Goal: Unclear

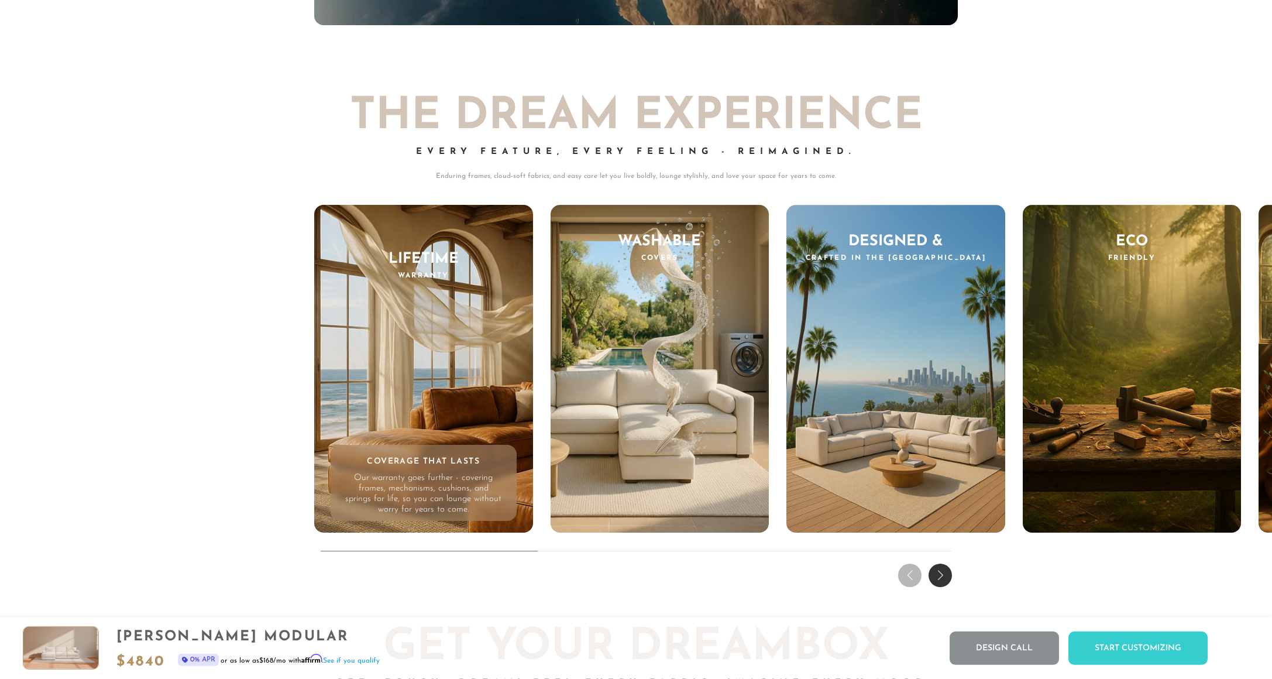
scroll to position [12238, 0]
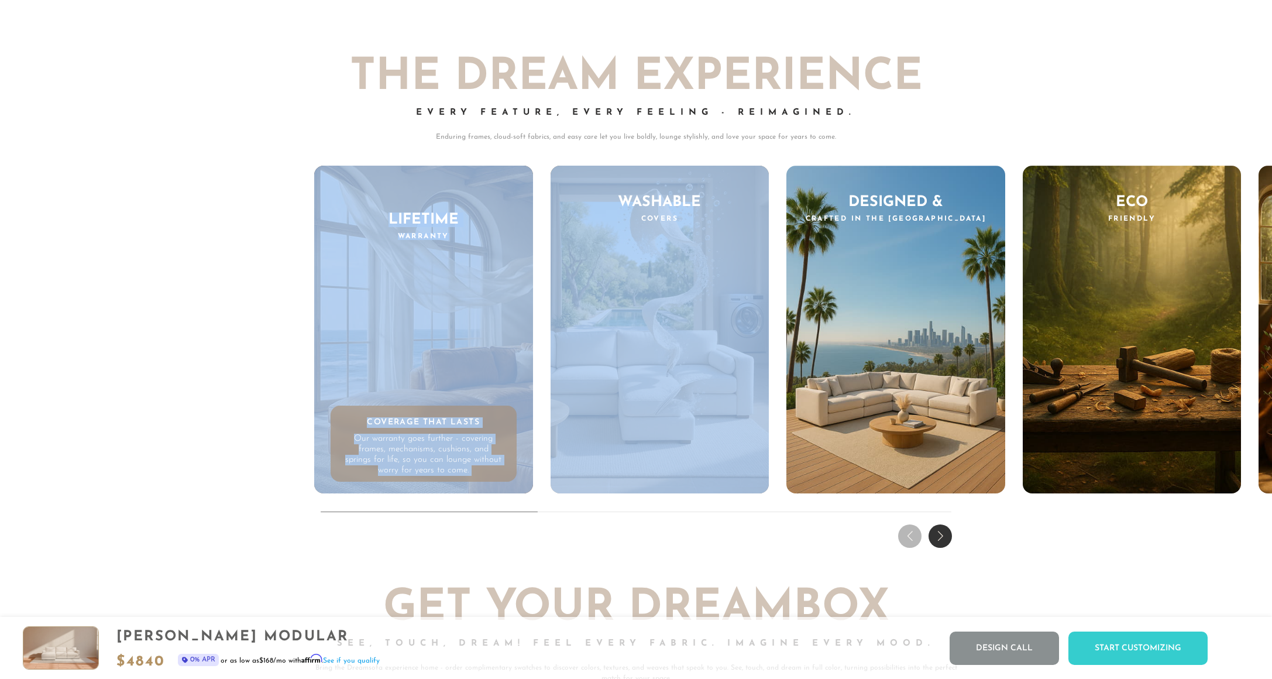
drag, startPoint x: 552, startPoint y: 517, endPoint x: 560, endPoint y: 515, distance: 8.0
click at [557, 518] on div "THE DREAM EXPERIENCE Every Feature, Every Feeling - Reimagined. Enduring frames…" at bounding box center [636, 286] width 1272 height 531
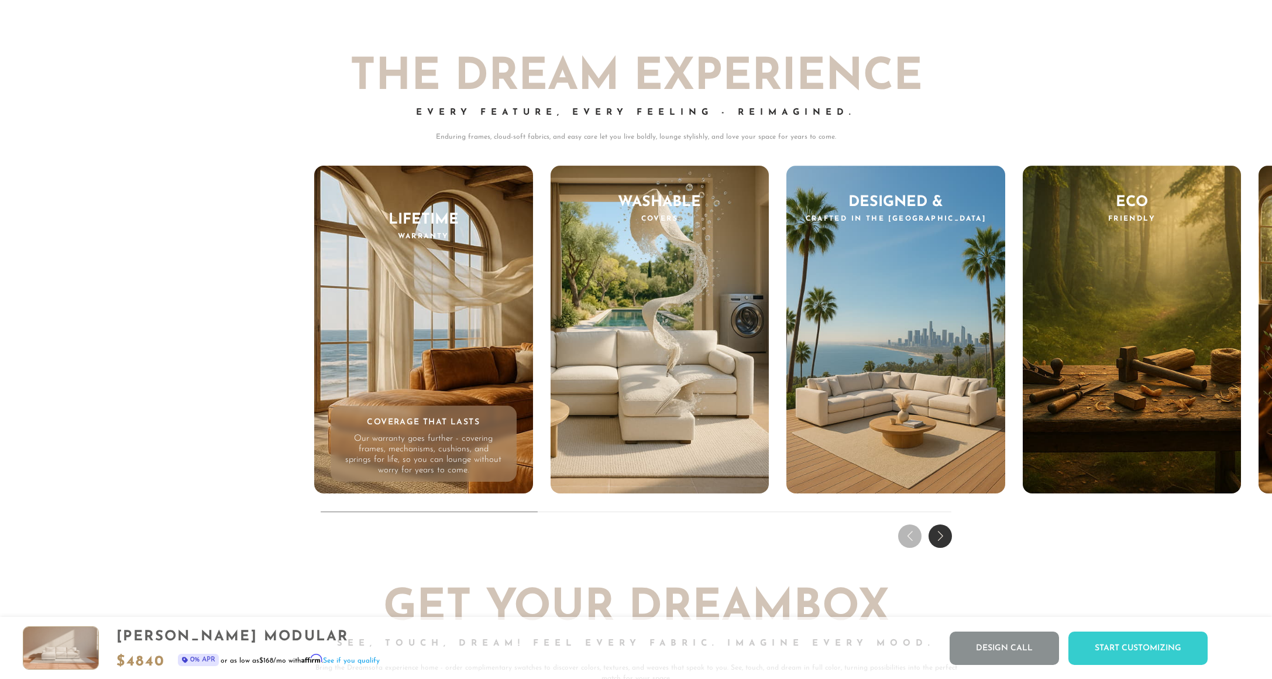
click at [570, 509] on div "THE DREAM EXPERIENCE Every Feature, Every Feeling - Reimagined. Enduring frames…" at bounding box center [636, 286] width 1272 height 531
drag, startPoint x: 570, startPoint y: 509, endPoint x: 600, endPoint y: 509, distance: 29.8
click at [600, 509] on div "THE DREAM EXPERIENCE Every Feature, Every Feeling - Reimagined. Enduring frames…" at bounding box center [636, 286] width 1272 height 531
click at [572, 512] on div "THE DREAM EXPERIENCE Every Feature, Every Feeling - Reimagined. Enduring frames…" at bounding box center [636, 286] width 1272 height 531
click at [534, 513] on div "THE DREAM EXPERIENCE Every Feature, Every Feeling - Reimagined. Enduring frames…" at bounding box center [636, 286] width 1272 height 531
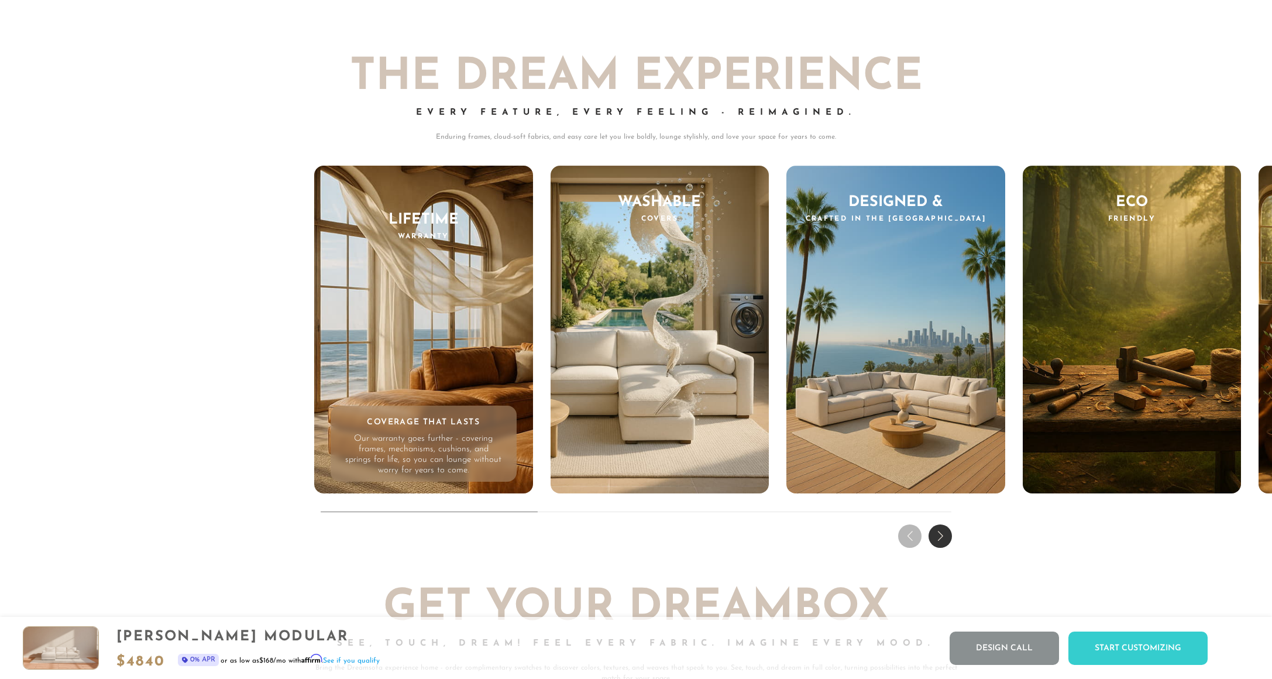
click at [535, 513] on div "THE DREAM EXPERIENCE Every Feature, Every Feeling - Reimagined. Enduring frames…" at bounding box center [636, 286] width 1272 height 531
click at [539, 512] on div "THE DREAM EXPERIENCE Every Feature, Every Feeling - Reimagined. Enduring frames…" at bounding box center [636, 286] width 1272 height 531
click at [942, 532] on div "Next slide" at bounding box center [940, 535] width 23 height 23
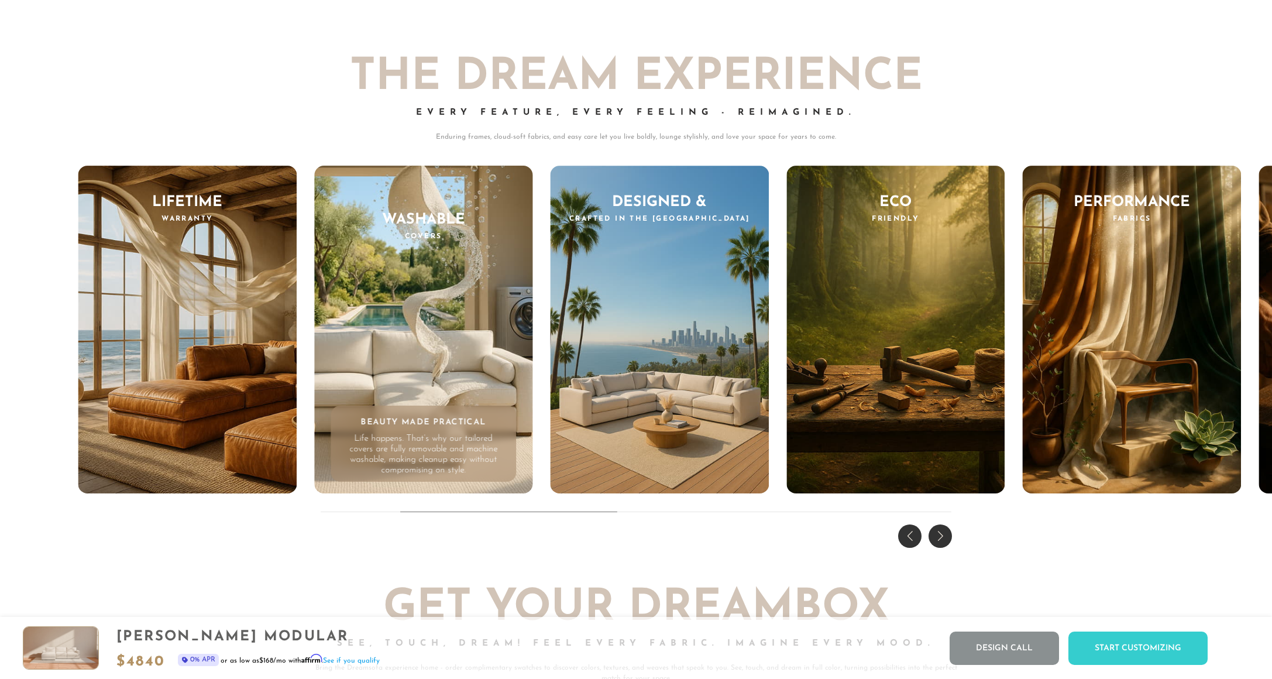
click at [942, 532] on div "Next slide" at bounding box center [940, 535] width 23 height 23
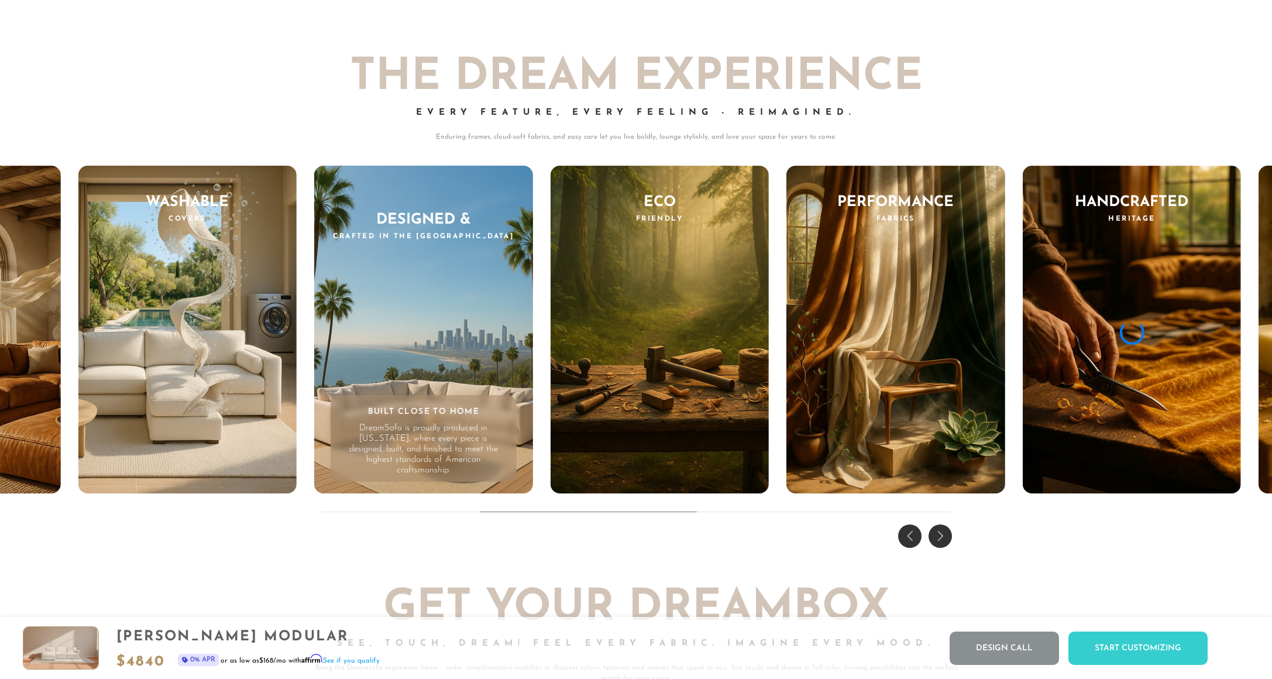
click at [942, 532] on div "Next slide" at bounding box center [940, 535] width 23 height 23
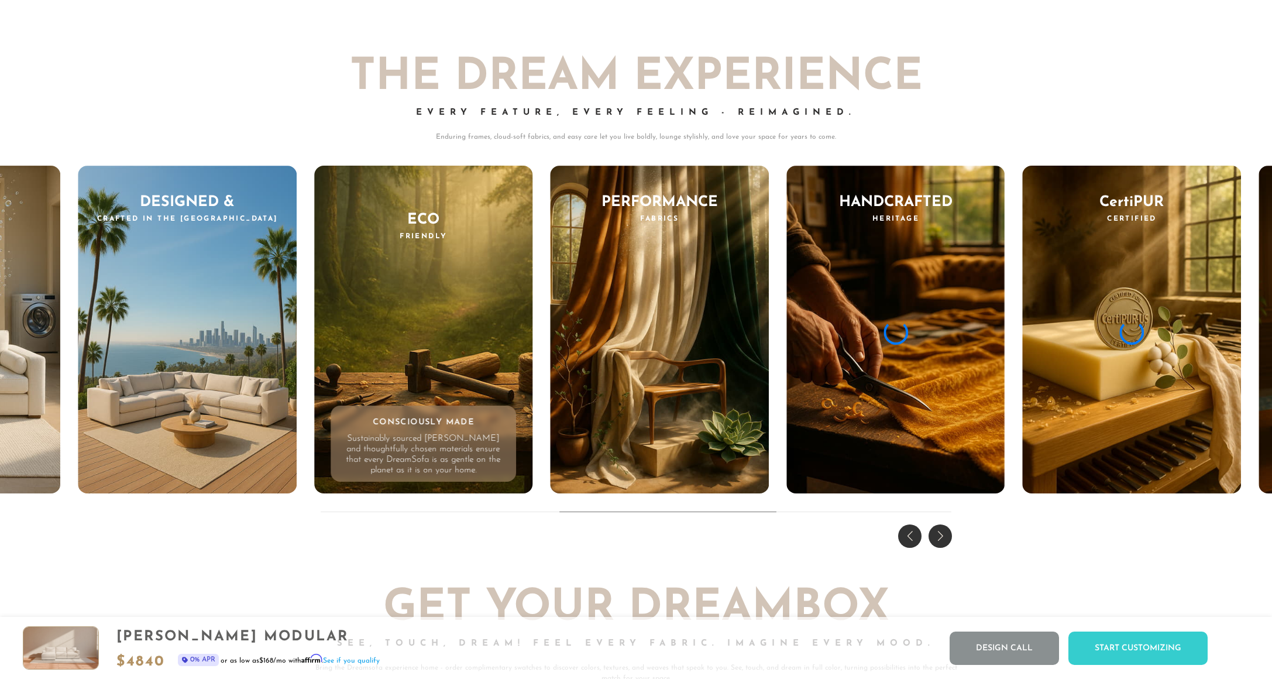
click at [942, 532] on div "Next slide" at bounding box center [940, 535] width 23 height 23
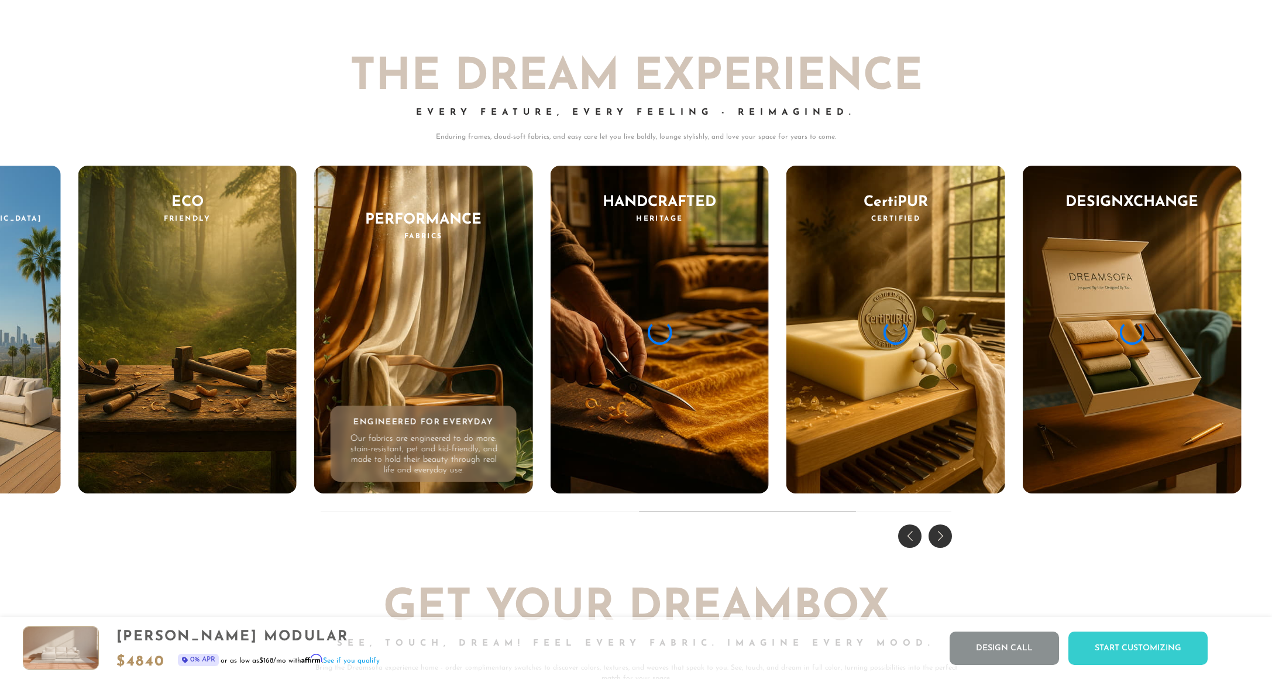
click at [942, 532] on div "Next slide" at bounding box center [940, 535] width 23 height 23
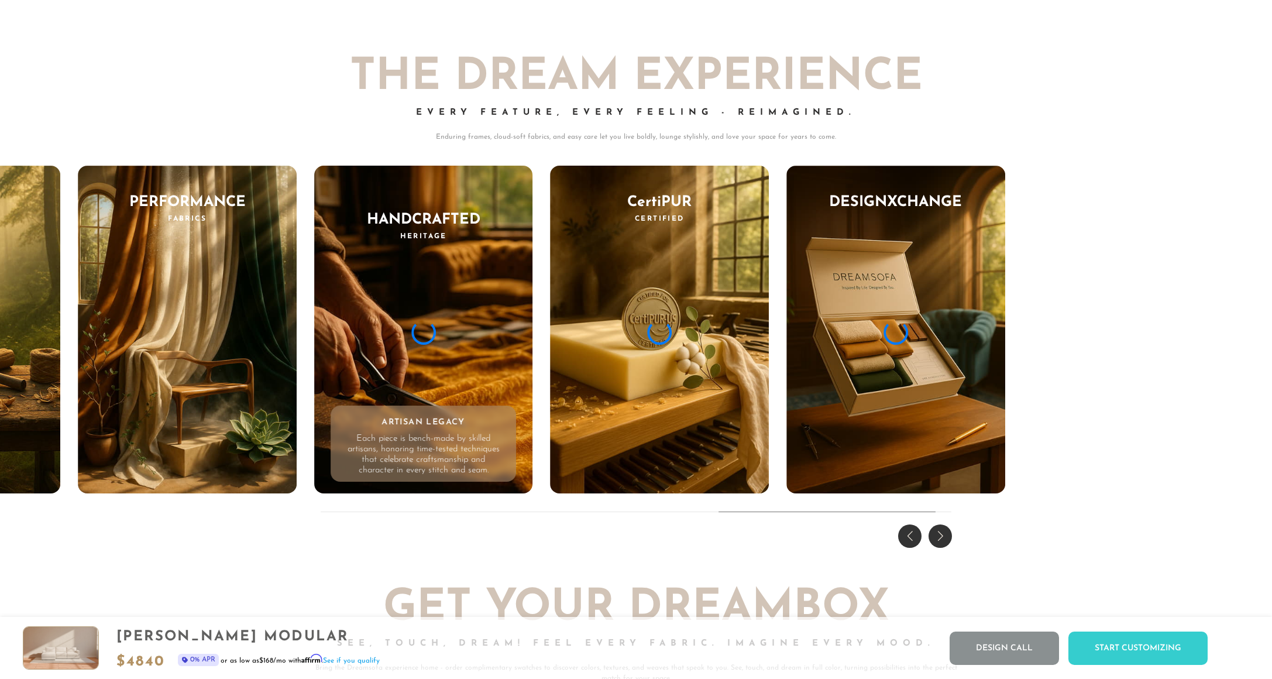
click at [942, 531] on div "Next slide" at bounding box center [940, 535] width 23 height 23
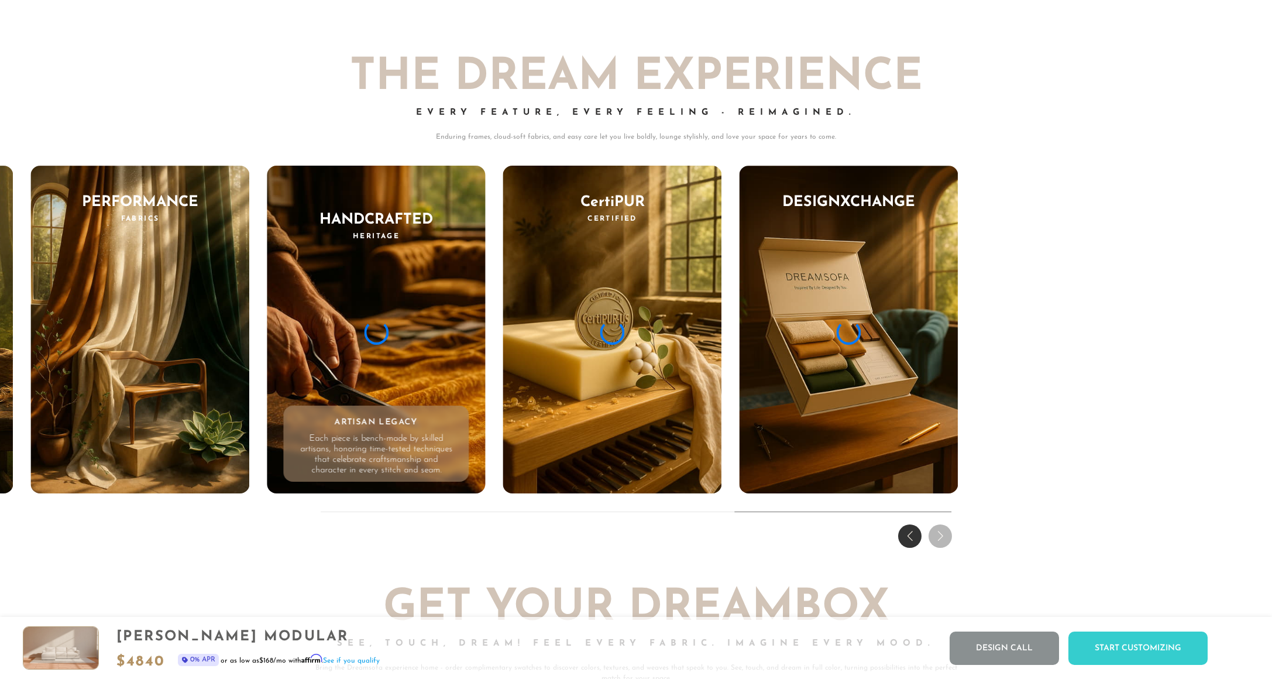
click at [910, 533] on div "Previous slide" at bounding box center [909, 535] width 23 height 23
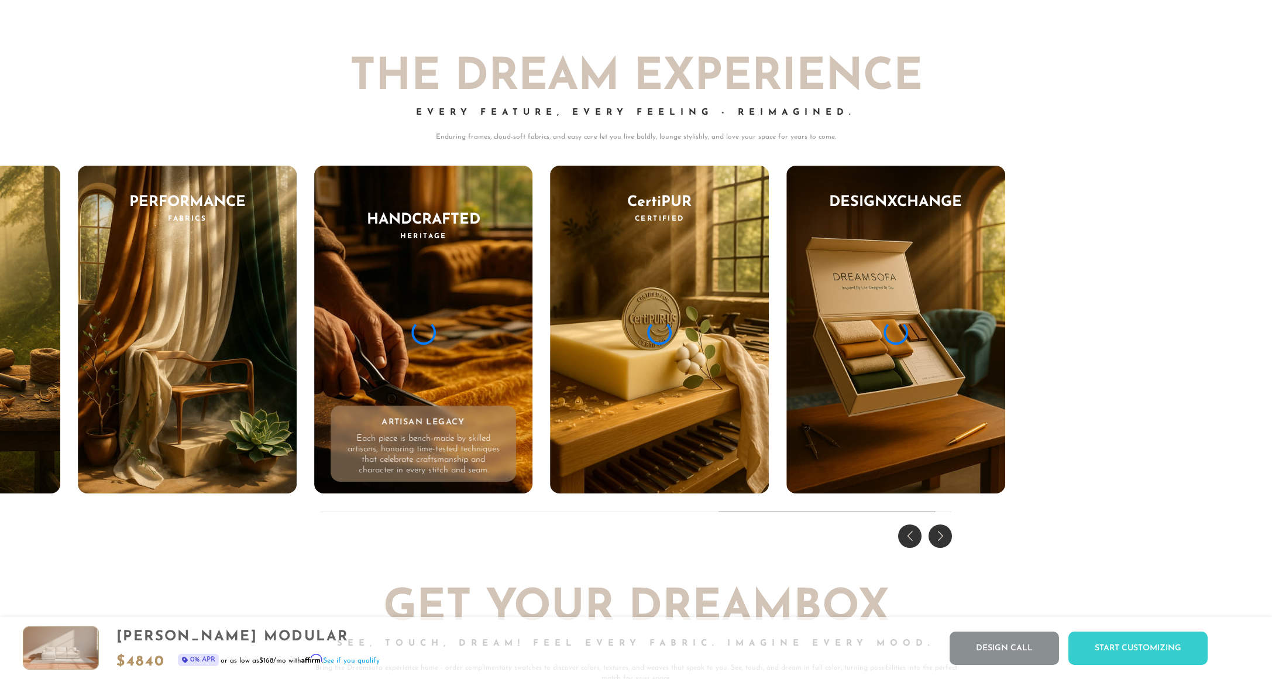
click at [910, 533] on div "Previous slide" at bounding box center [909, 535] width 23 height 23
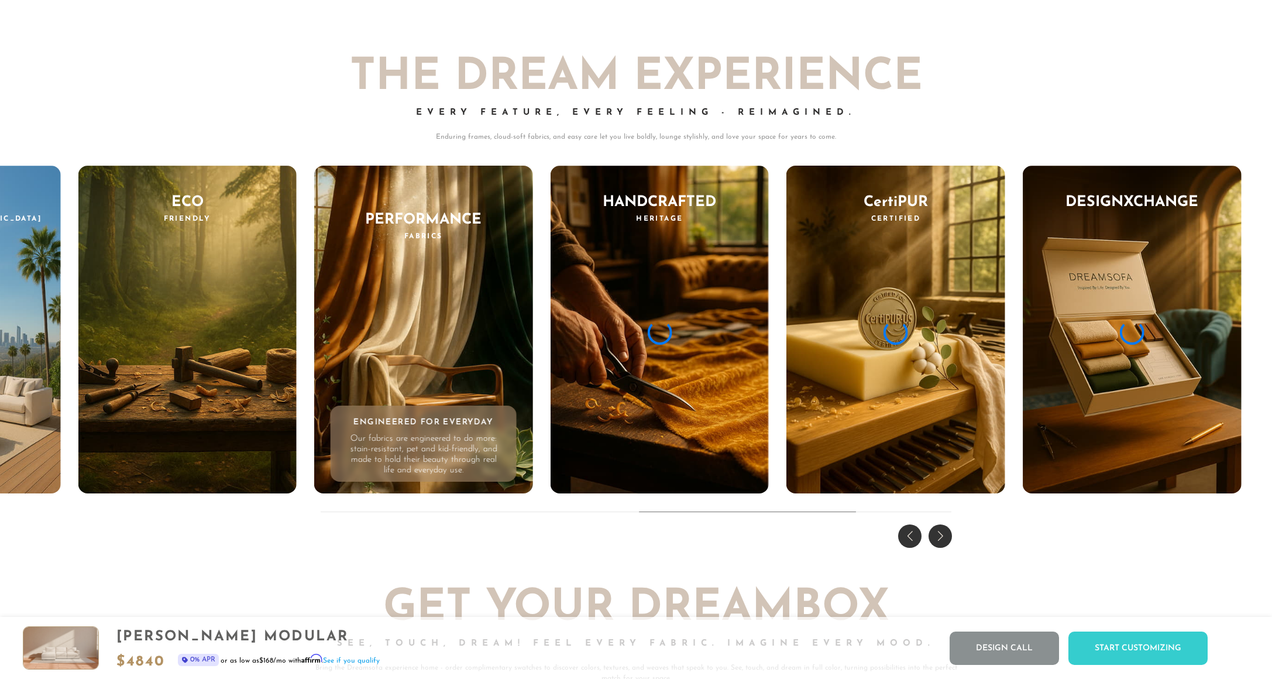
click at [910, 533] on div "Previous slide" at bounding box center [909, 535] width 23 height 23
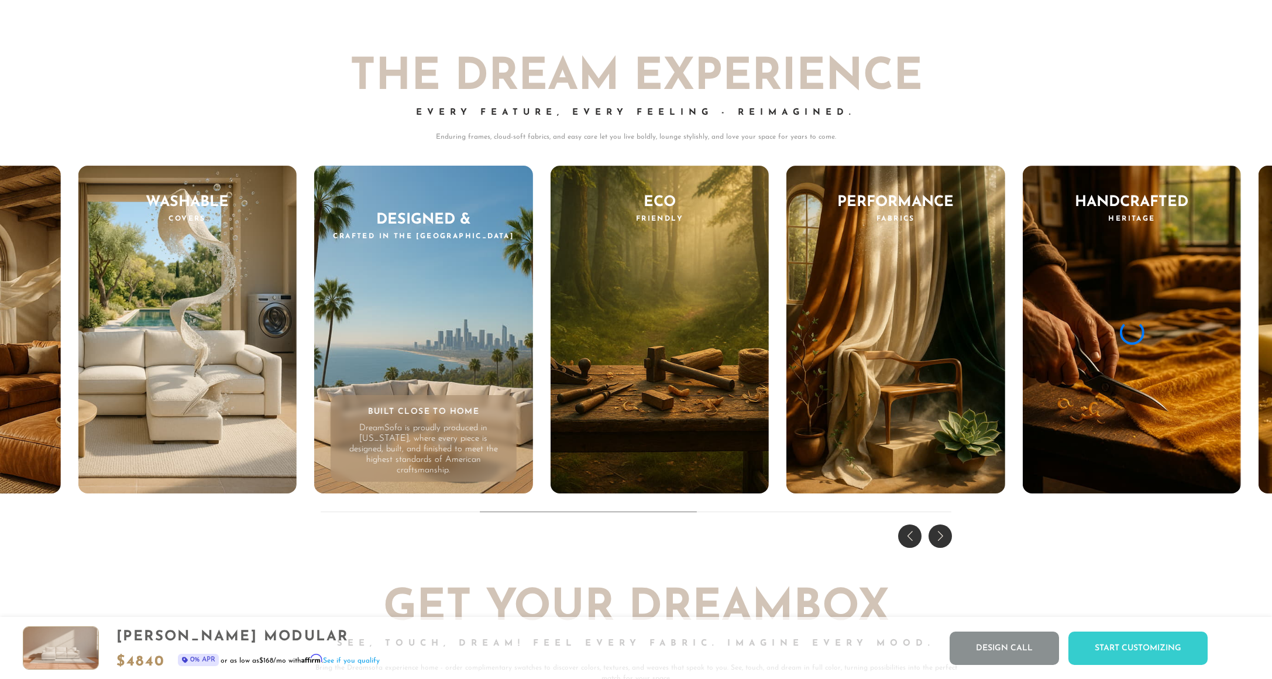
click at [910, 533] on div "Previous slide" at bounding box center [909, 535] width 23 height 23
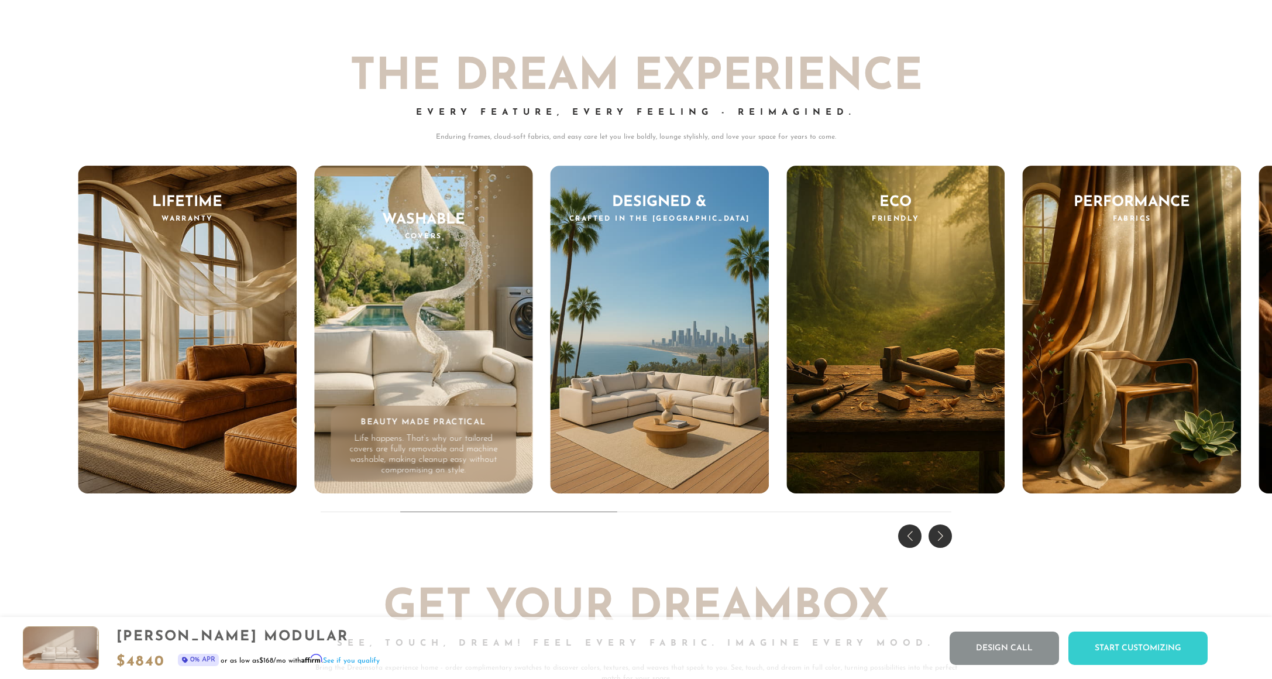
click at [910, 533] on div "Previous slide" at bounding box center [909, 535] width 23 height 23
click at [910, 533] on div "THE DREAM EXPERIENCE Every Feature, Every Feeling - Reimagined. Enduring frames…" at bounding box center [636, 286] width 1272 height 531
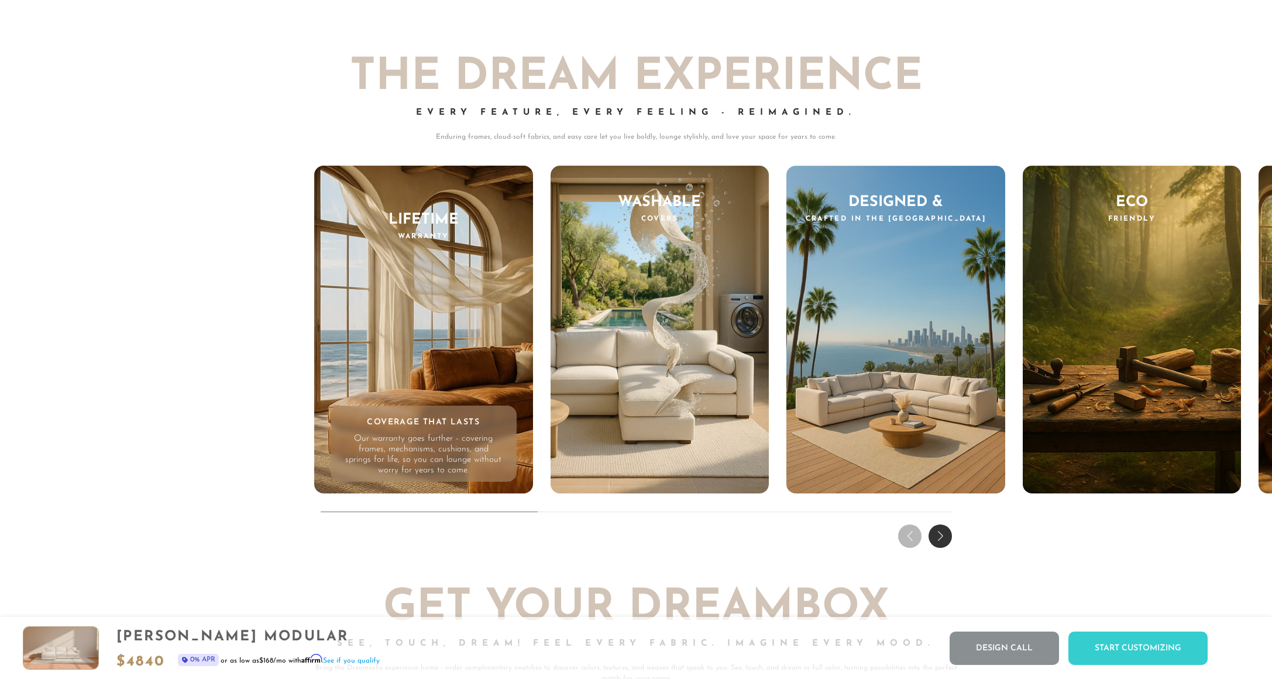
click at [910, 533] on div "THE DREAM EXPERIENCE Every Feature, Every Feeling - Reimagined. Enduring frames…" at bounding box center [636, 286] width 1272 height 531
click at [945, 535] on div "Next slide" at bounding box center [940, 535] width 23 height 23
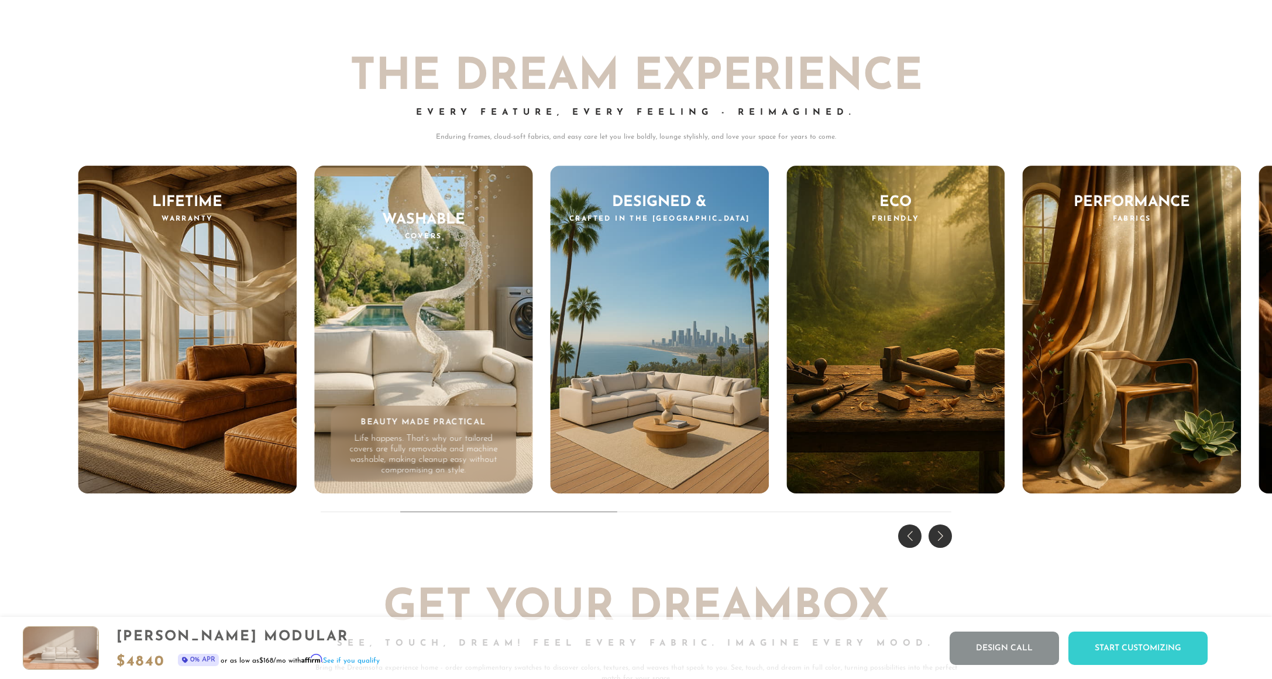
click at [945, 535] on div "Next slide" at bounding box center [940, 535] width 23 height 23
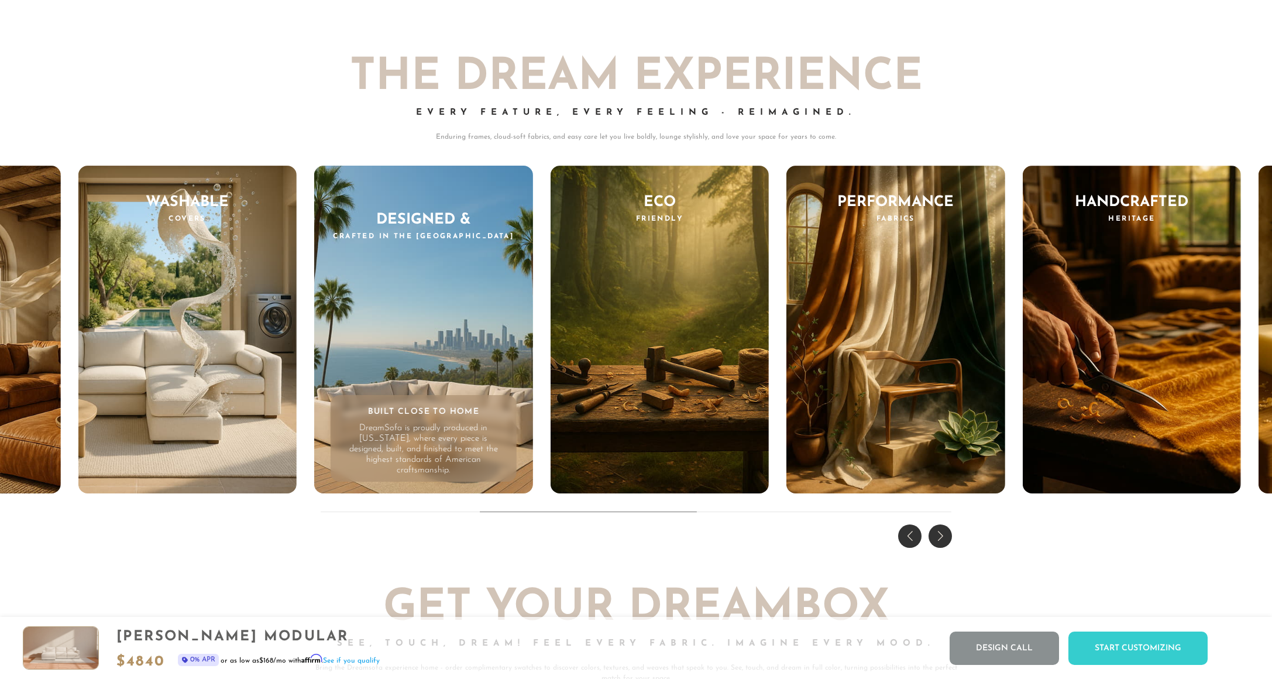
click at [945, 535] on div "Next slide" at bounding box center [940, 535] width 23 height 23
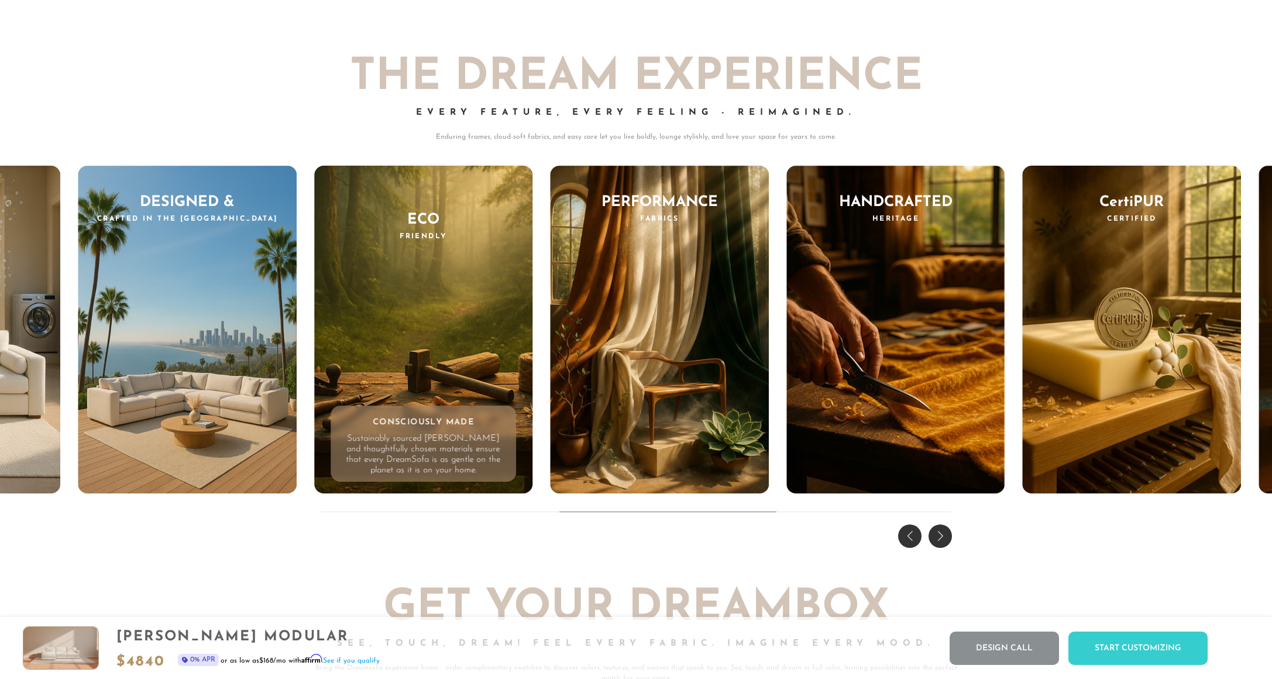
click at [904, 536] on div "Previous slide" at bounding box center [909, 535] width 23 height 23
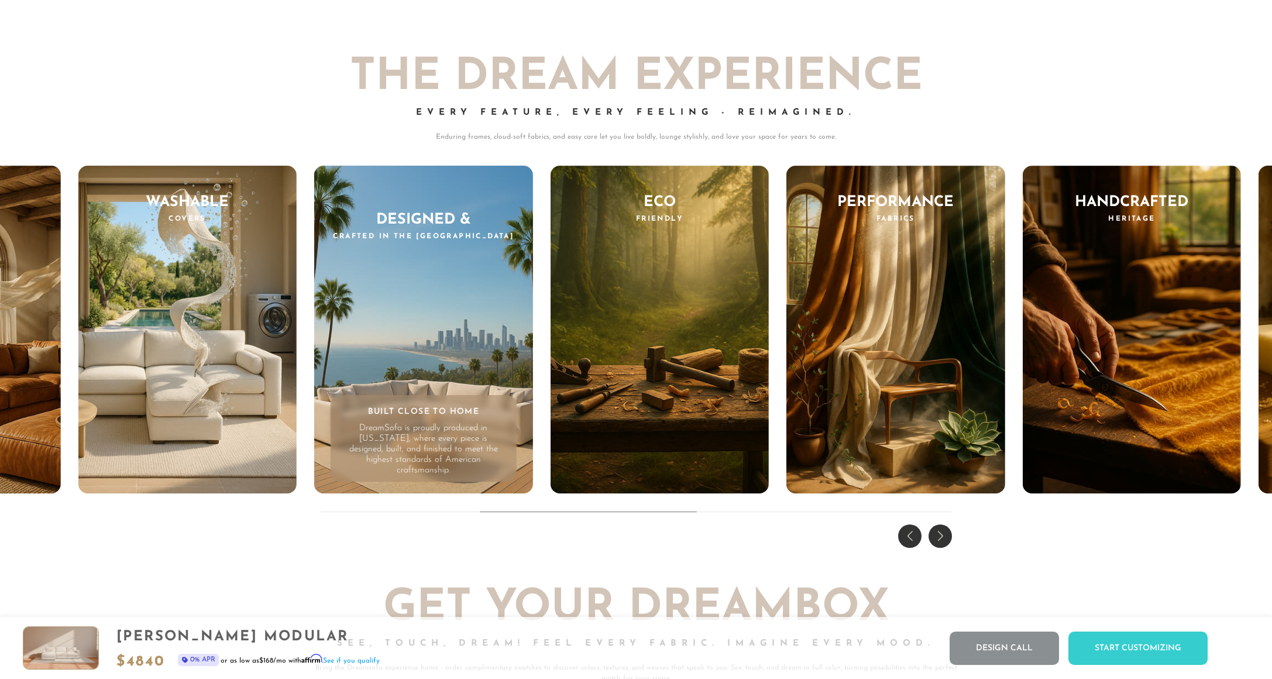
click at [904, 536] on div "Previous slide" at bounding box center [909, 535] width 23 height 23
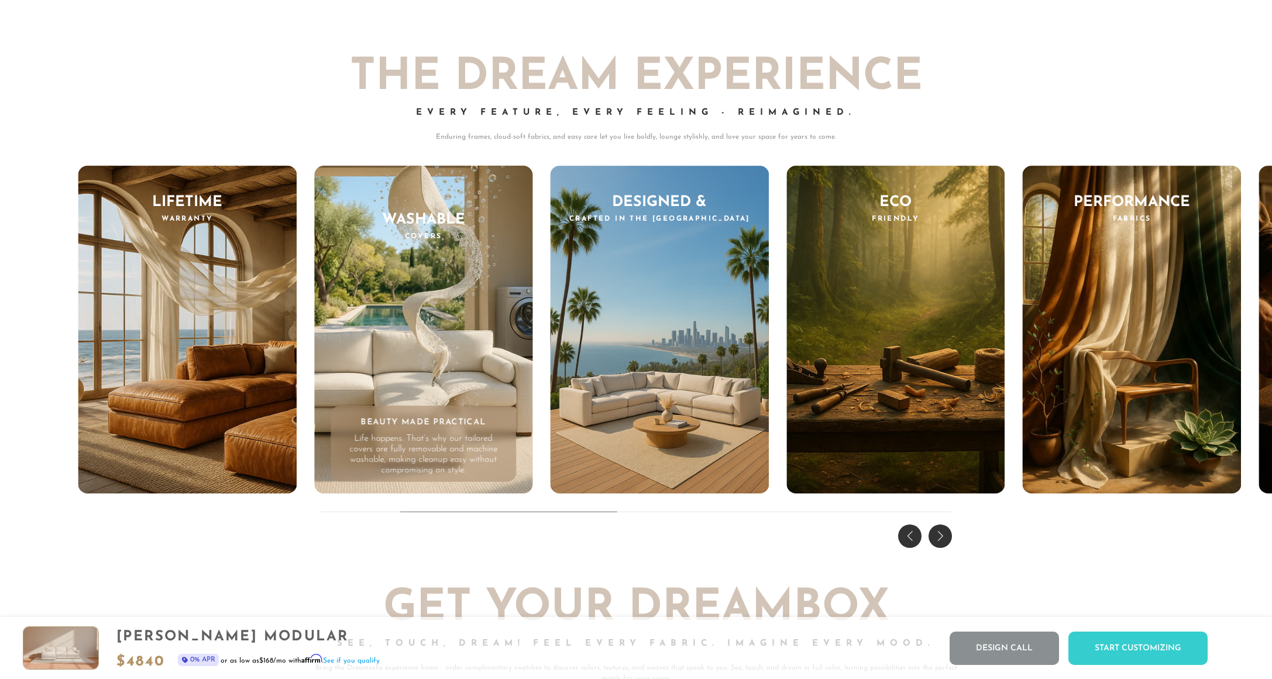
click at [946, 538] on div "Next slide" at bounding box center [940, 535] width 23 height 23
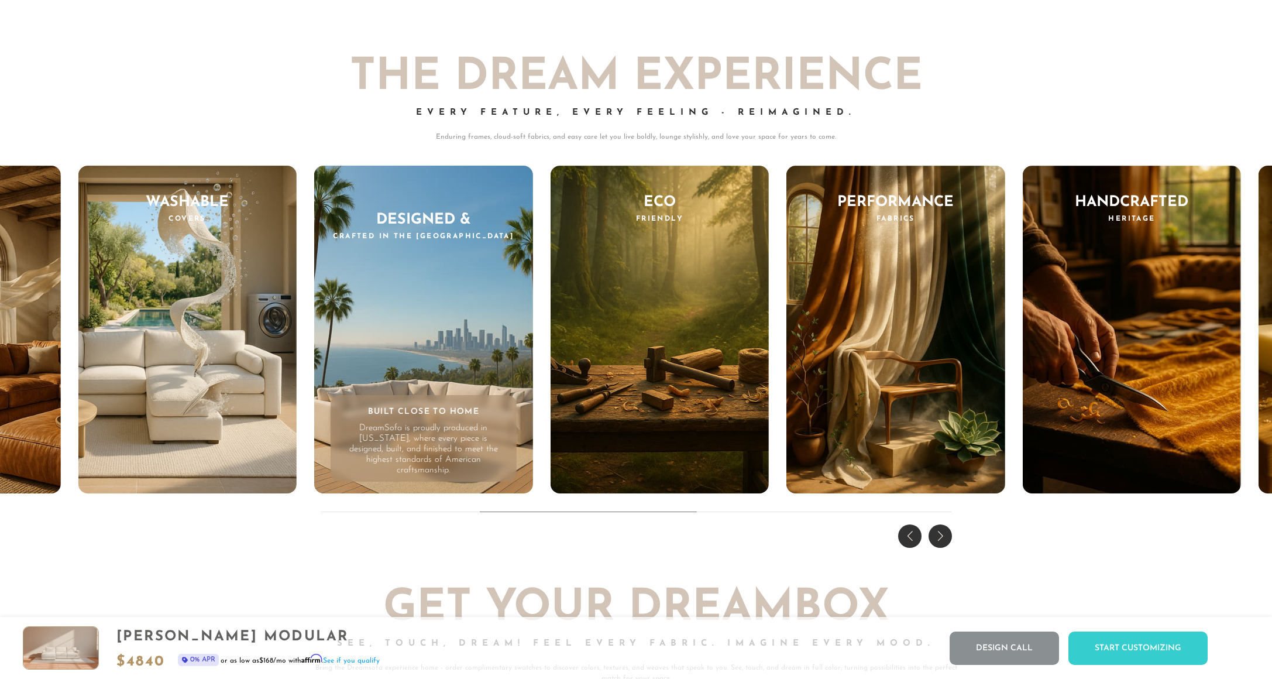
click at [946, 538] on div "Next slide" at bounding box center [940, 535] width 23 height 23
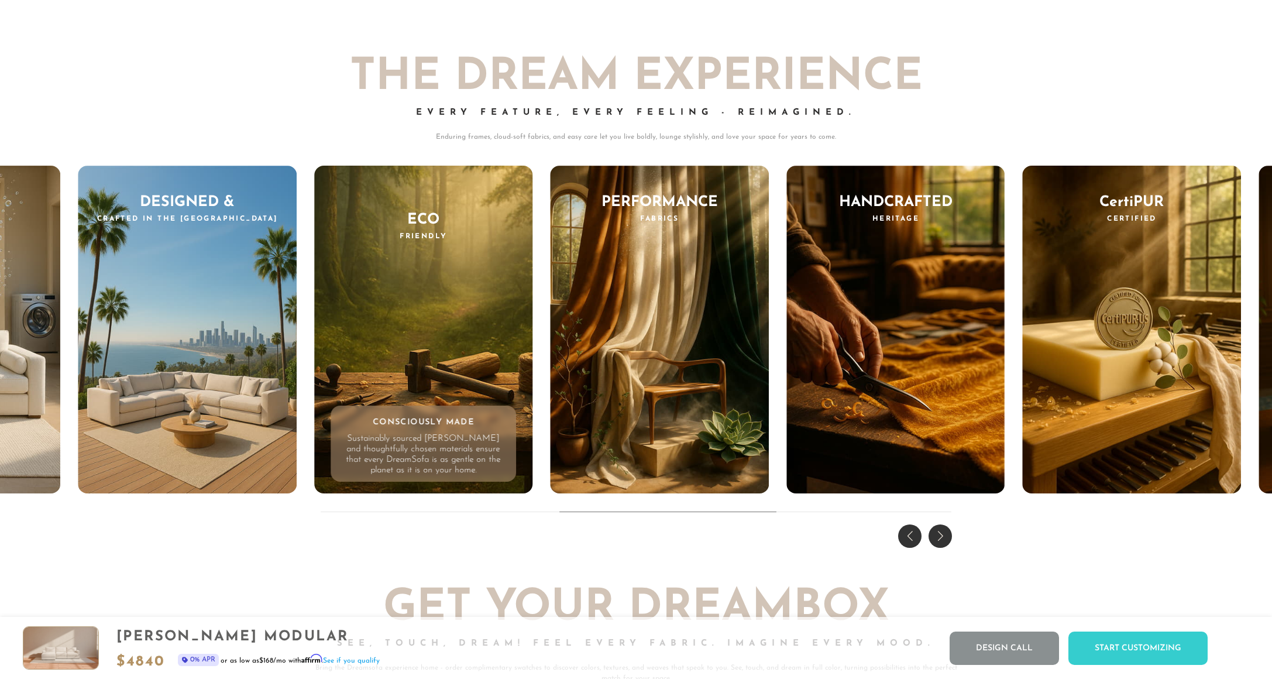
click at [946, 538] on div "Next slide" at bounding box center [940, 535] width 23 height 23
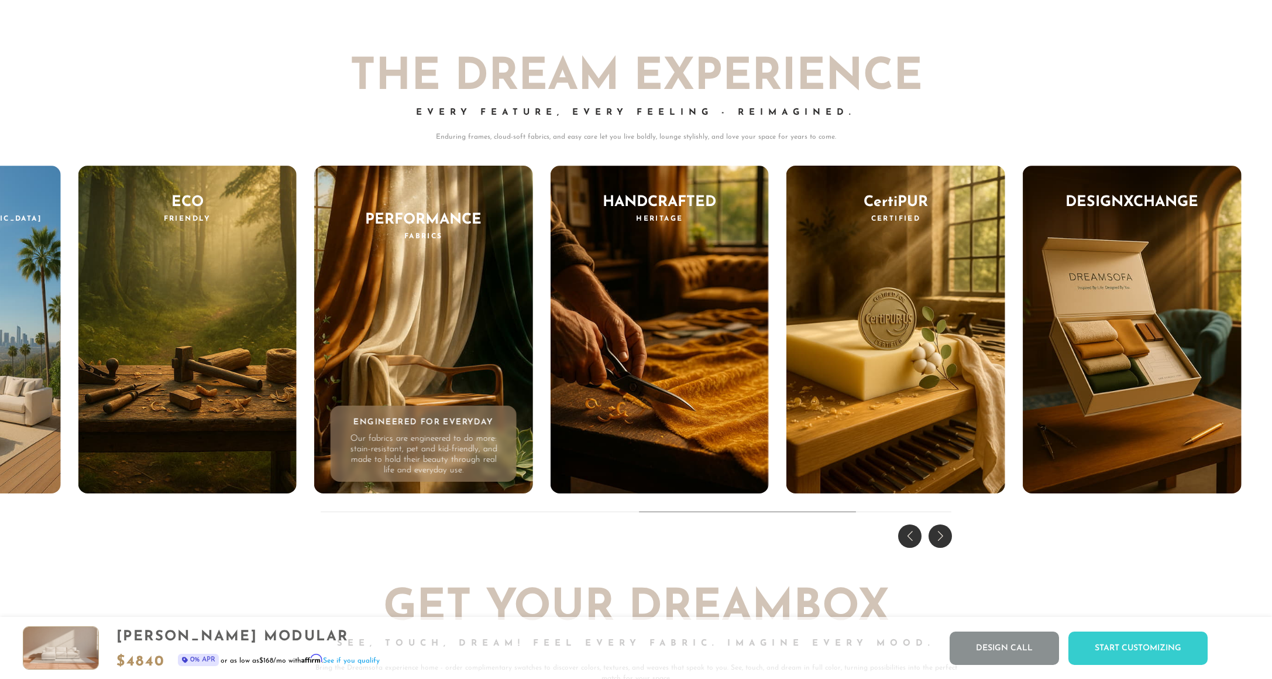
click at [946, 538] on div "Next slide" at bounding box center [940, 535] width 23 height 23
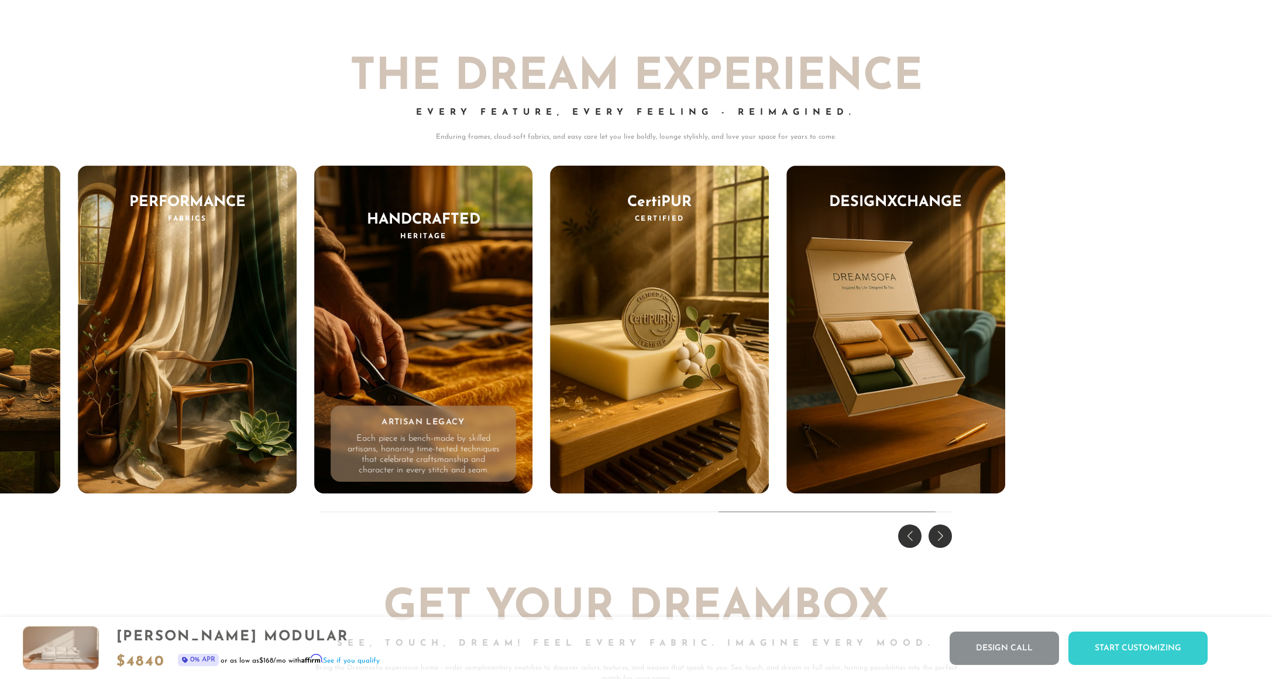
click at [946, 538] on div "Next slide" at bounding box center [940, 535] width 23 height 23
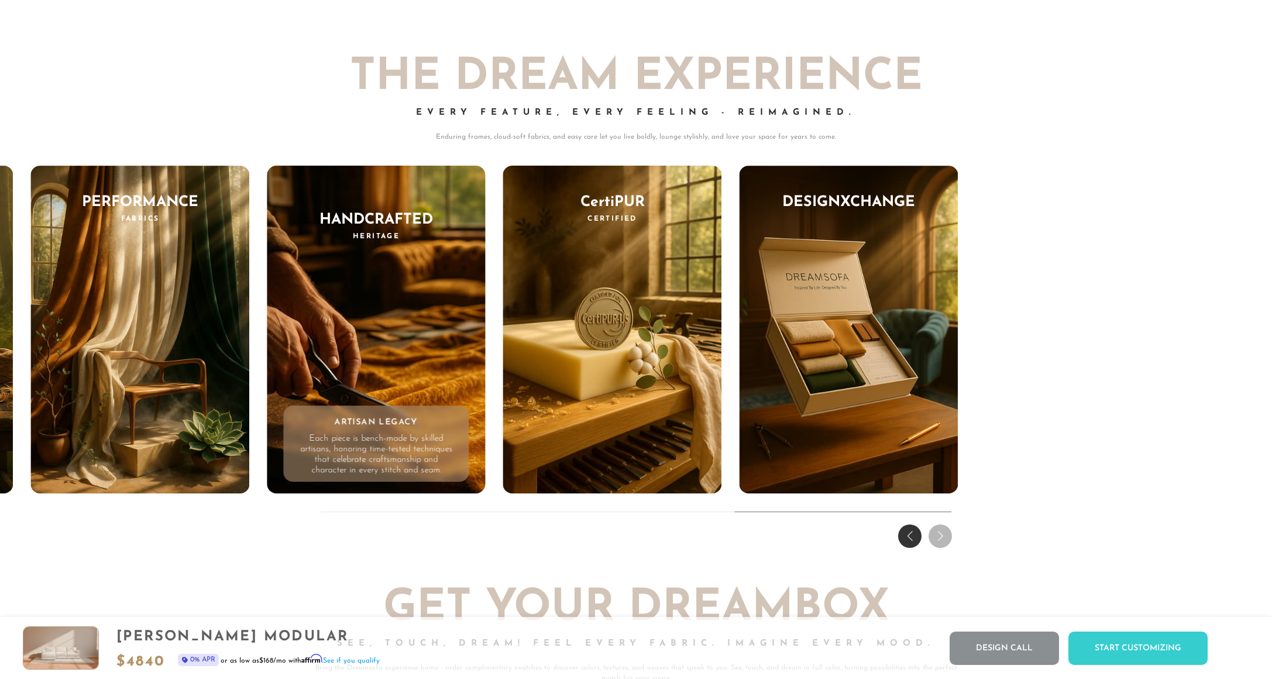
click at [946, 538] on div "THE DREAM EXPERIENCE Every Feature, Every Feeling - Reimagined. Enduring frames…" at bounding box center [636, 286] width 1272 height 531
click at [910, 537] on div "Previous slide" at bounding box center [909, 535] width 23 height 23
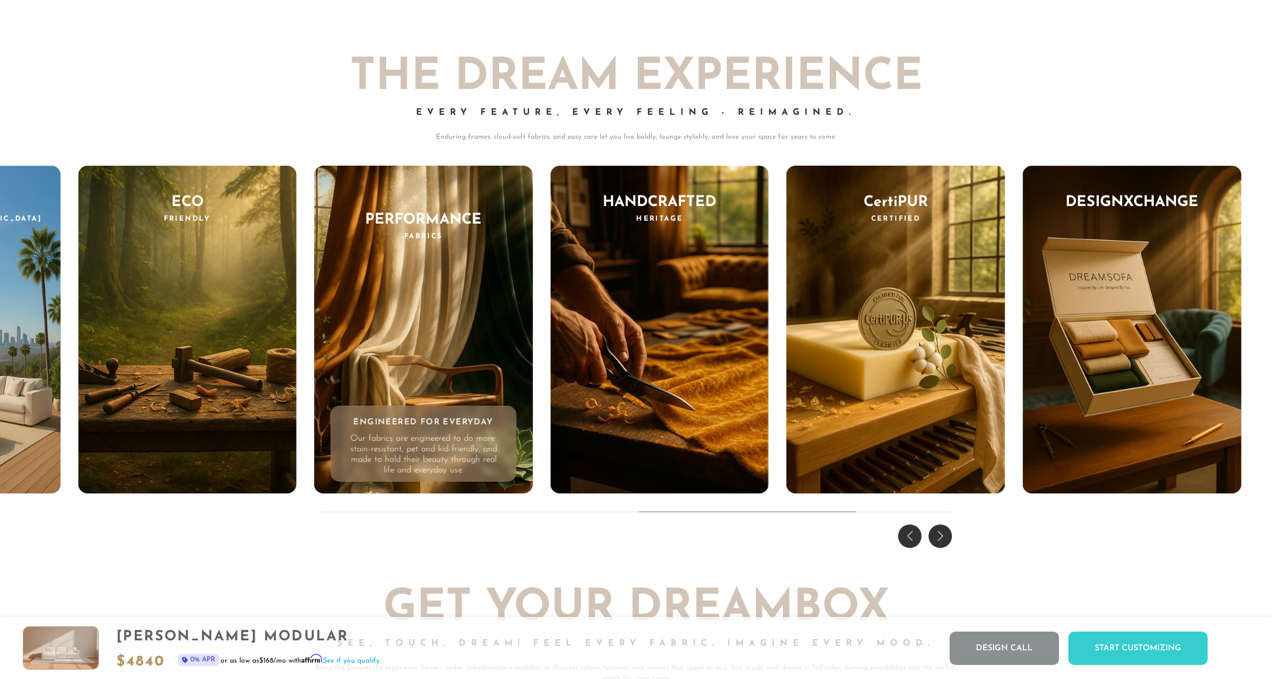
click at [910, 537] on div "Previous slide" at bounding box center [909, 535] width 23 height 23
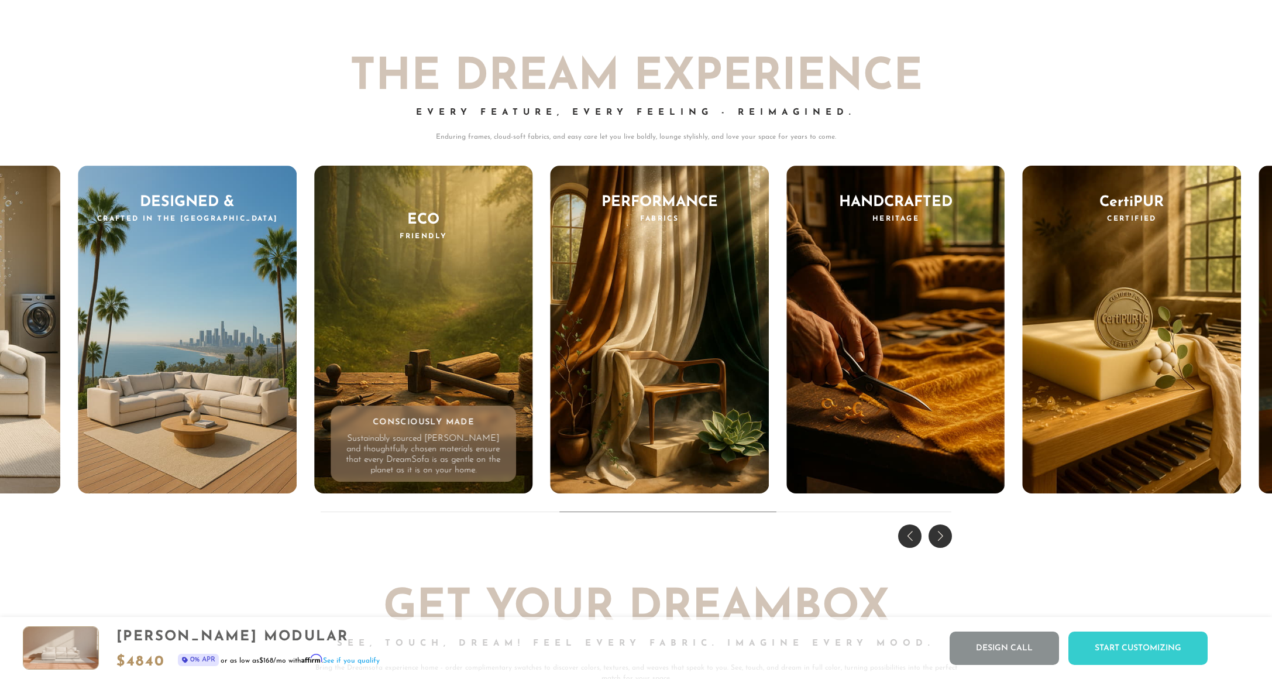
click at [910, 537] on div "Previous slide" at bounding box center [909, 535] width 23 height 23
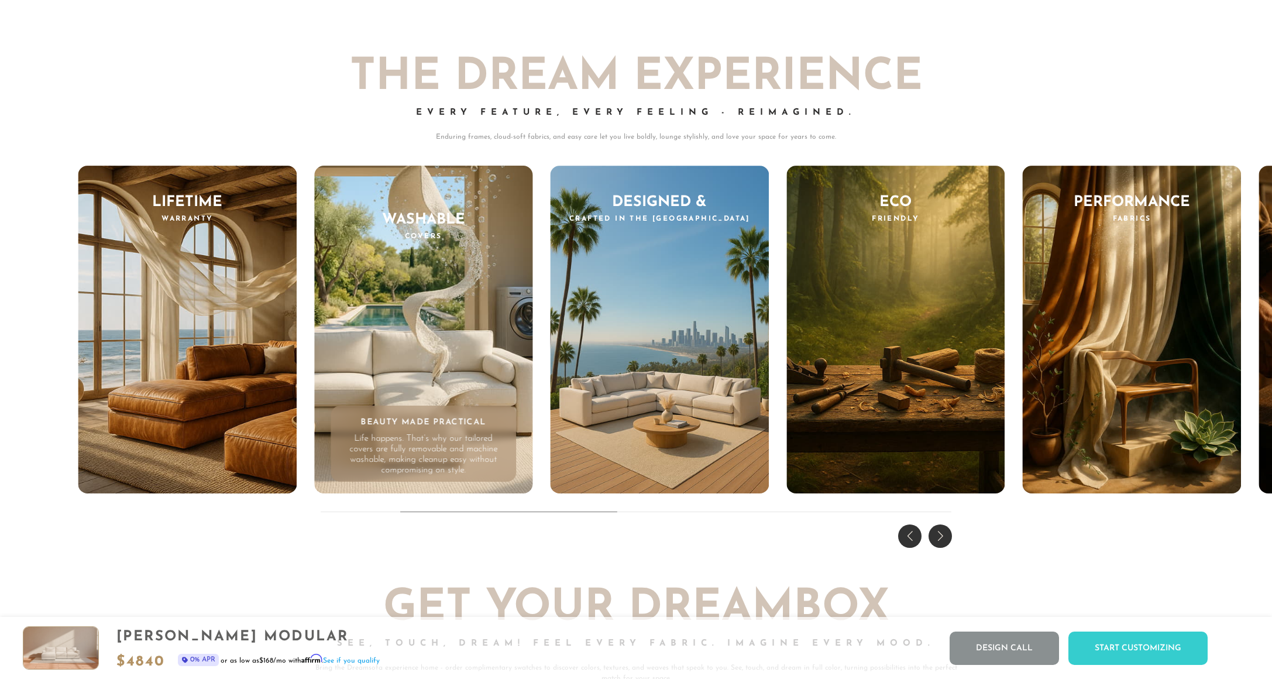
click at [910, 537] on div "Previous slide" at bounding box center [909, 535] width 23 height 23
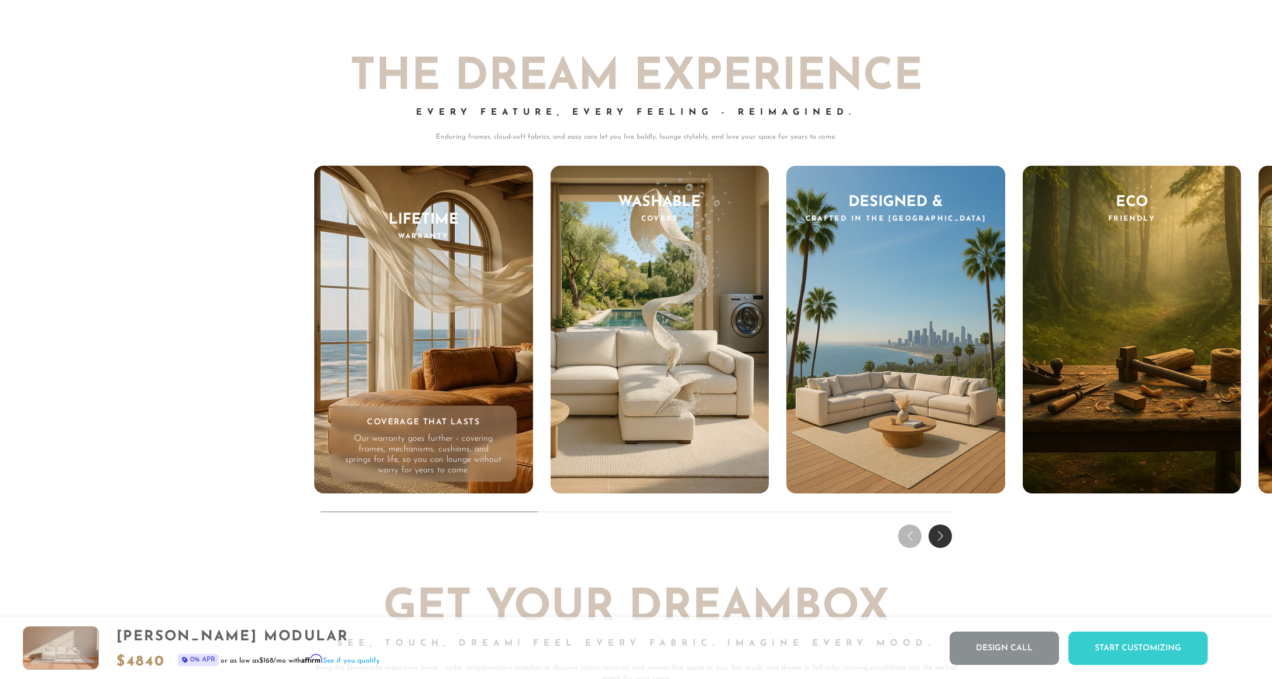
click at [910, 537] on div "THE DREAM EXPERIENCE Every Feature, Every Feeling - Reimagined. Enduring frames…" at bounding box center [636, 286] width 1272 height 531
click at [930, 535] on div "Next slide" at bounding box center [940, 535] width 23 height 23
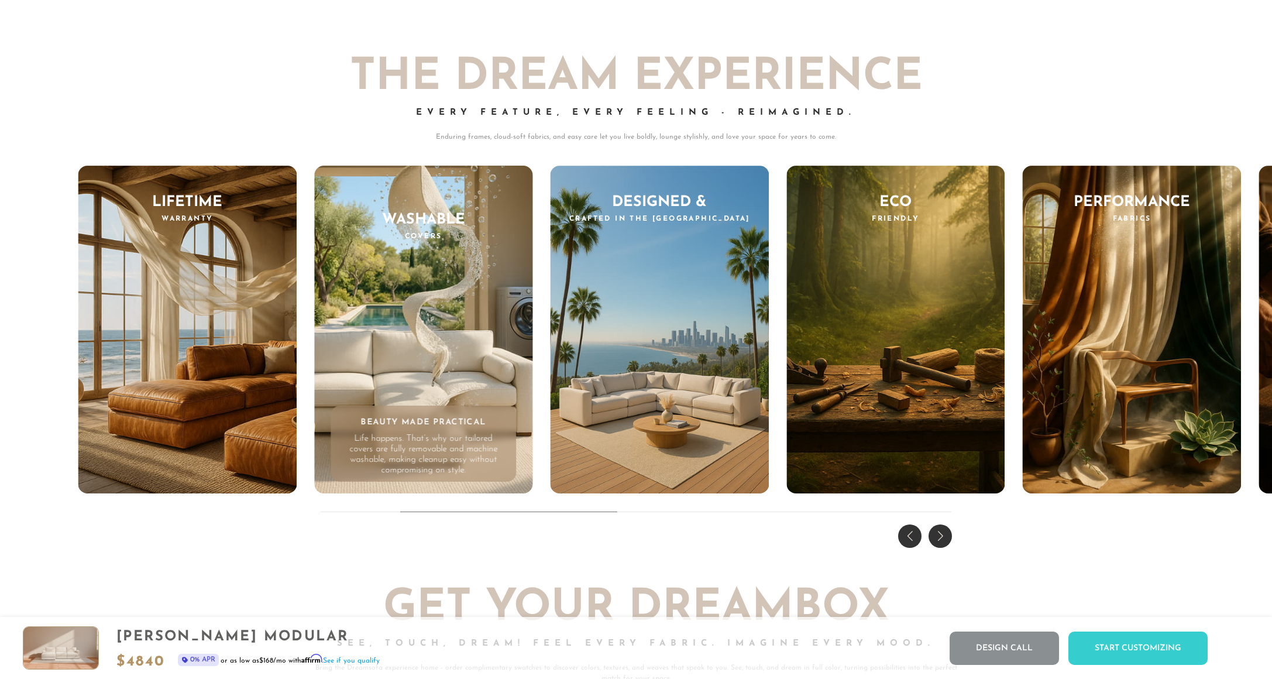
click at [939, 537] on div "Next slide" at bounding box center [940, 535] width 23 height 23
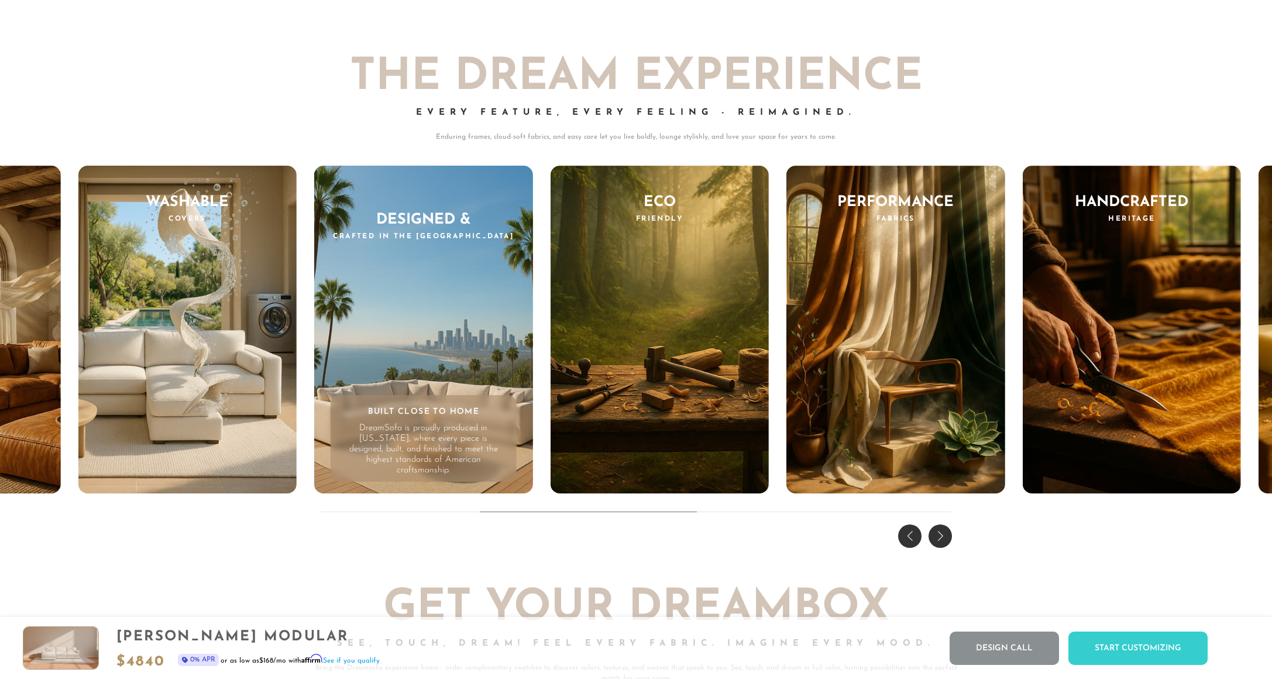
click at [939, 536] on div "Next slide" at bounding box center [940, 535] width 23 height 23
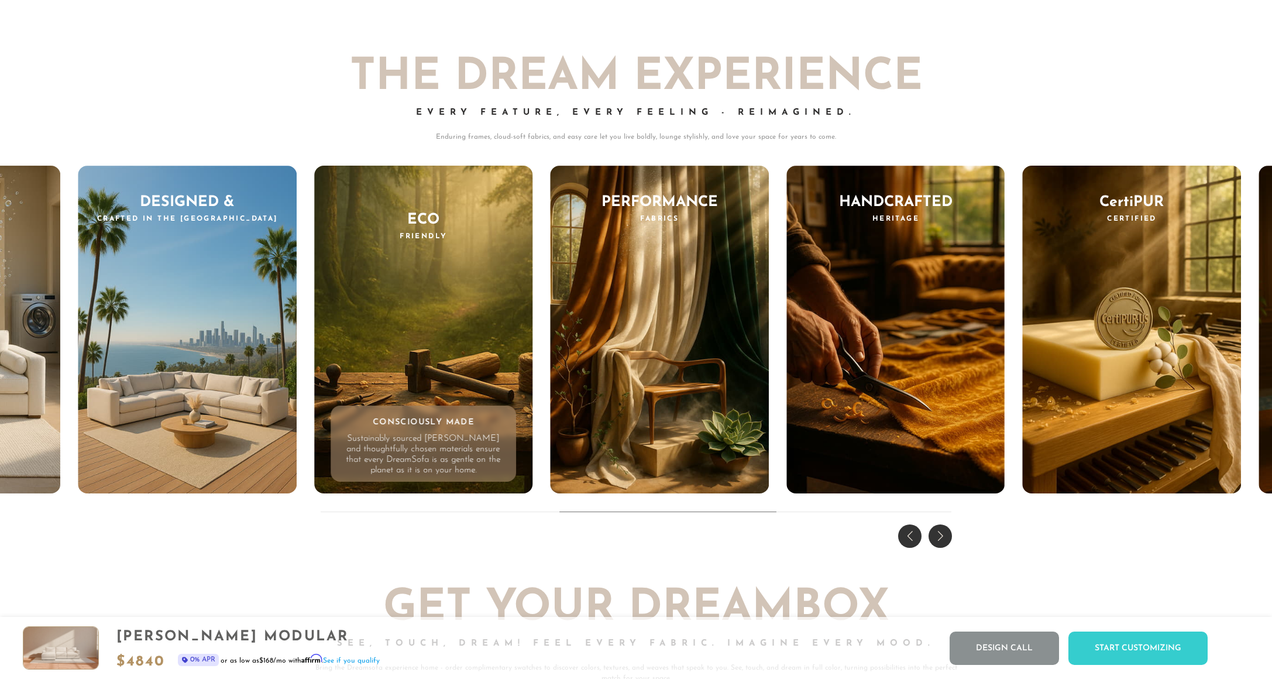
click at [904, 535] on div "Previous slide" at bounding box center [909, 535] width 23 height 23
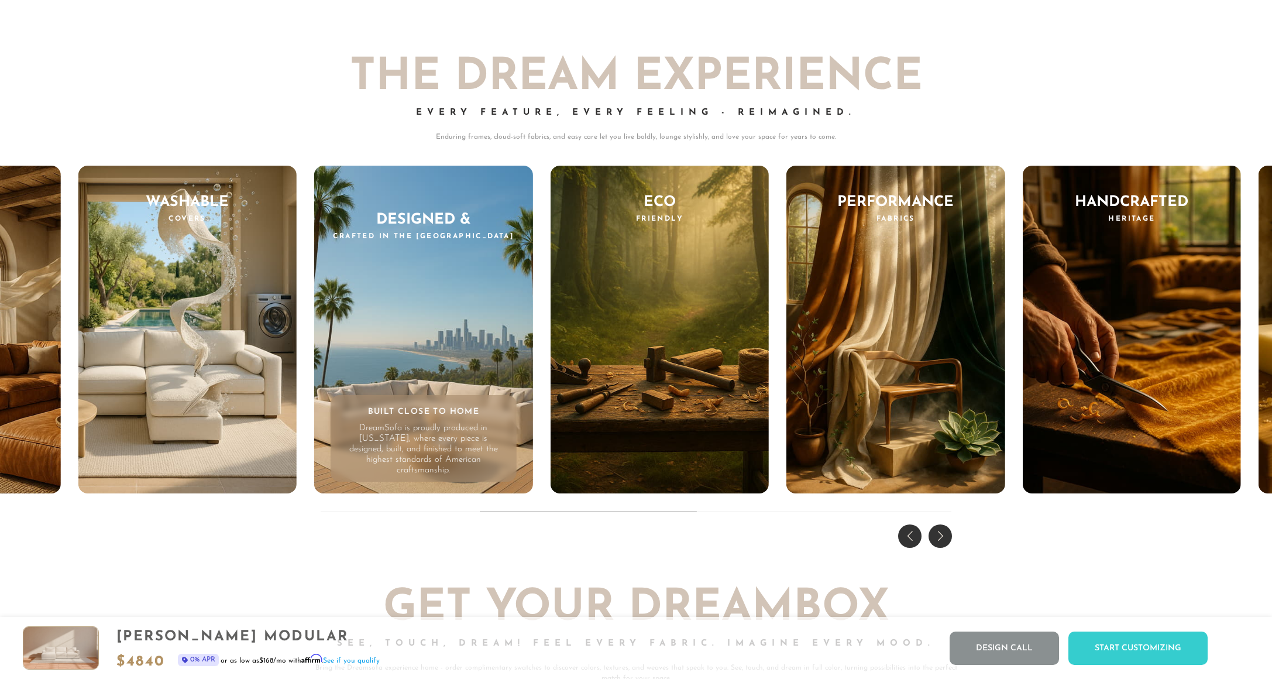
click at [904, 535] on div "Previous slide" at bounding box center [909, 535] width 23 height 23
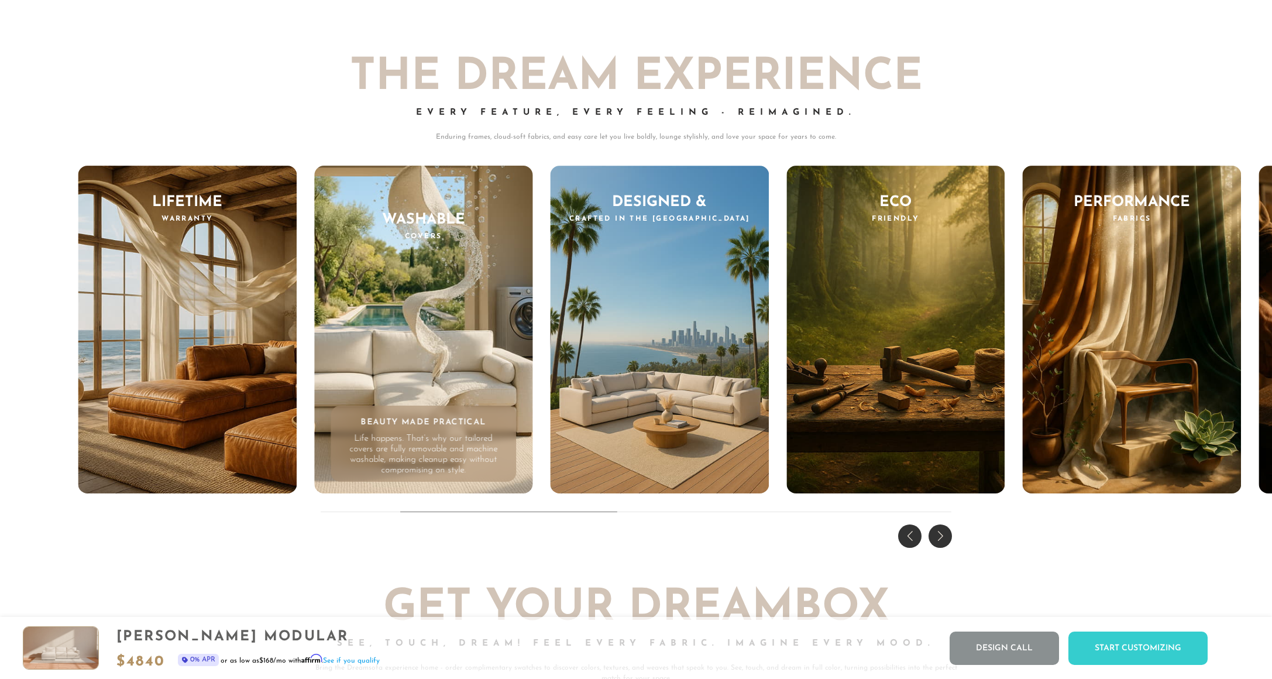
click at [904, 535] on div "Previous slide" at bounding box center [909, 535] width 23 height 23
click at [904, 535] on div "THE DREAM EXPERIENCE Every Feature, Every Feeling - Reimagined. Enduring frames…" at bounding box center [636, 286] width 1272 height 531
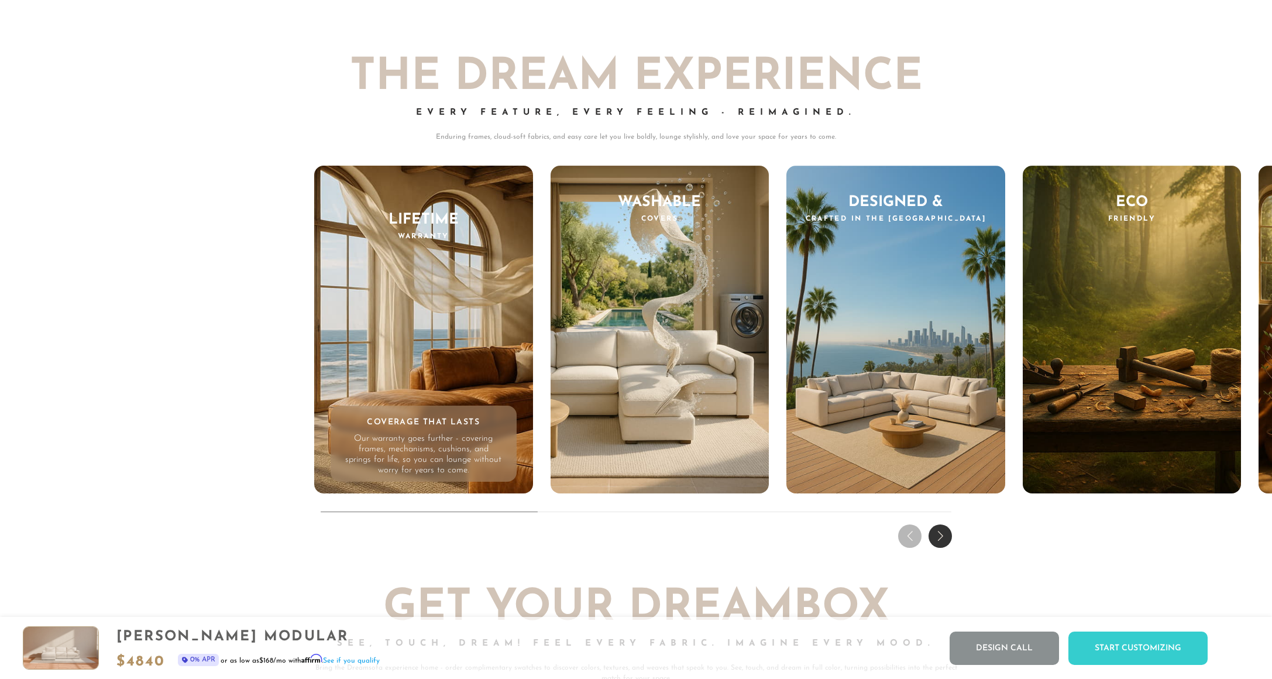
click at [904, 534] on div "THE DREAM EXPERIENCE Every Feature, Every Feeling - Reimagined. Enduring frames…" at bounding box center [636, 286] width 1272 height 531
click at [941, 539] on div "Next slide" at bounding box center [940, 535] width 23 height 23
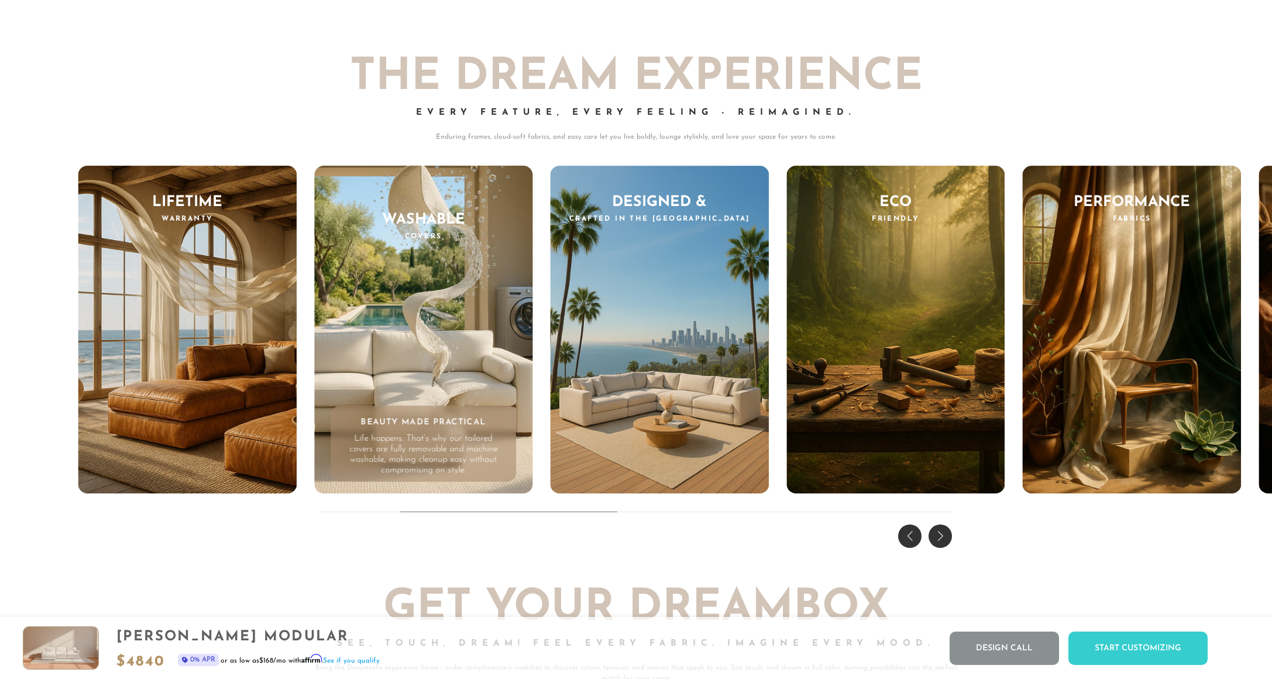
click at [938, 539] on div "Next slide" at bounding box center [940, 535] width 23 height 23
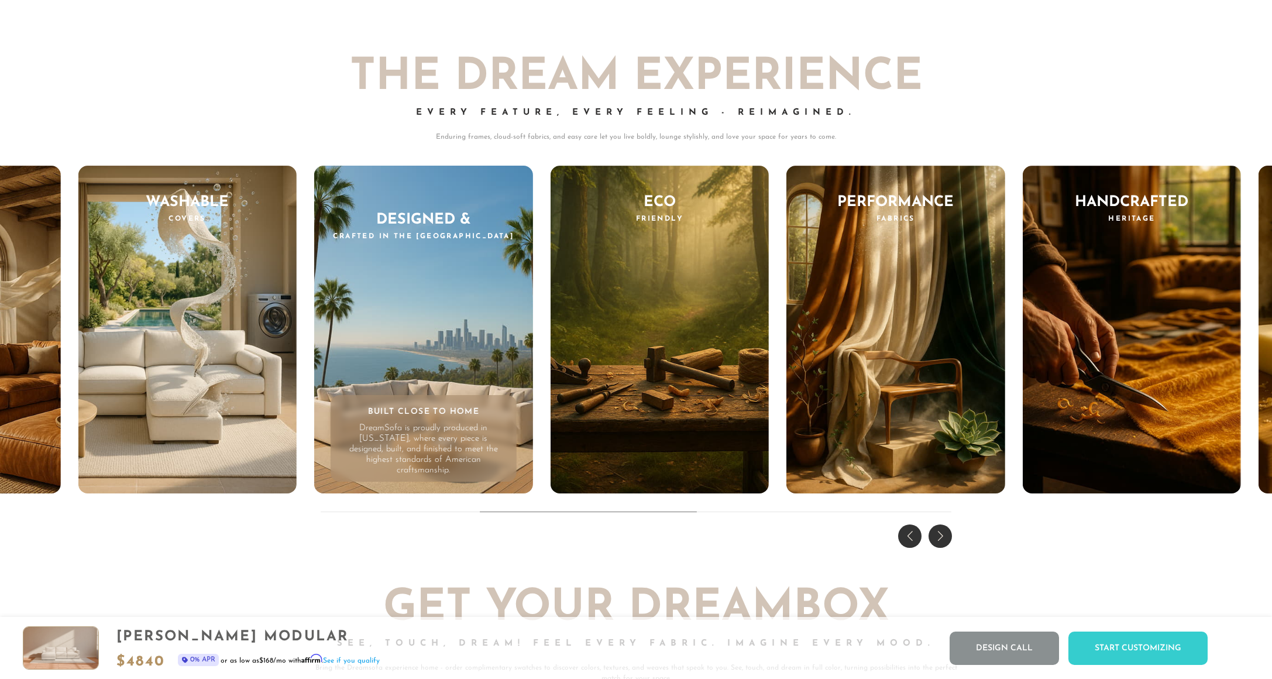
click at [918, 531] on div "Previous slide" at bounding box center [909, 535] width 23 height 23
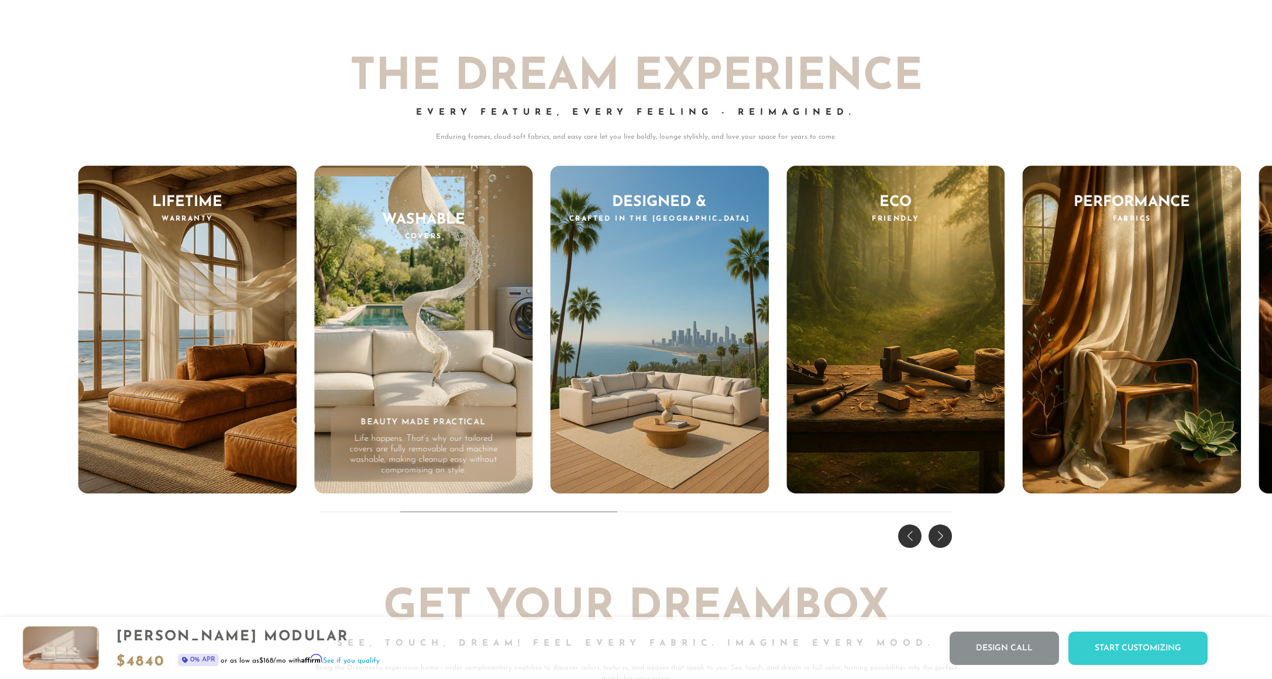
click at [918, 531] on div "Previous slide" at bounding box center [909, 535] width 23 height 23
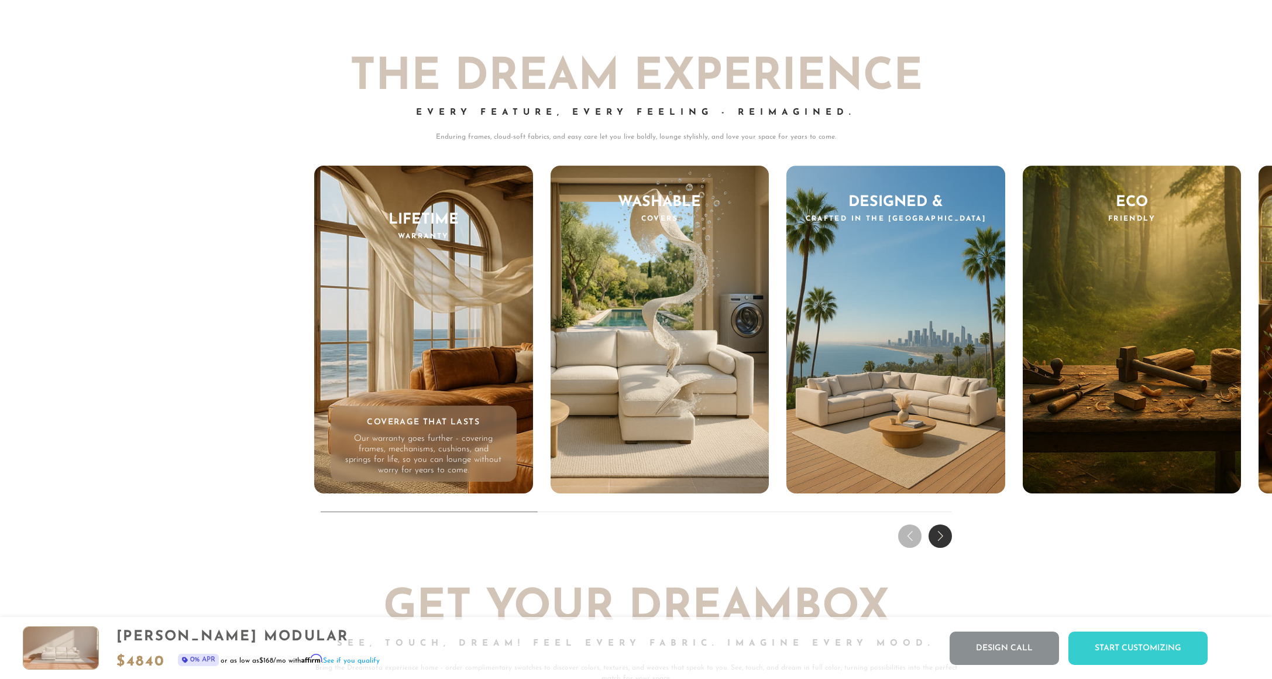
click at [918, 531] on div "THE DREAM EXPERIENCE Every Feature, Every Feeling - Reimagined. Enduring frames…" at bounding box center [636, 286] width 1272 height 531
click at [941, 537] on div "Next slide" at bounding box center [940, 535] width 23 height 23
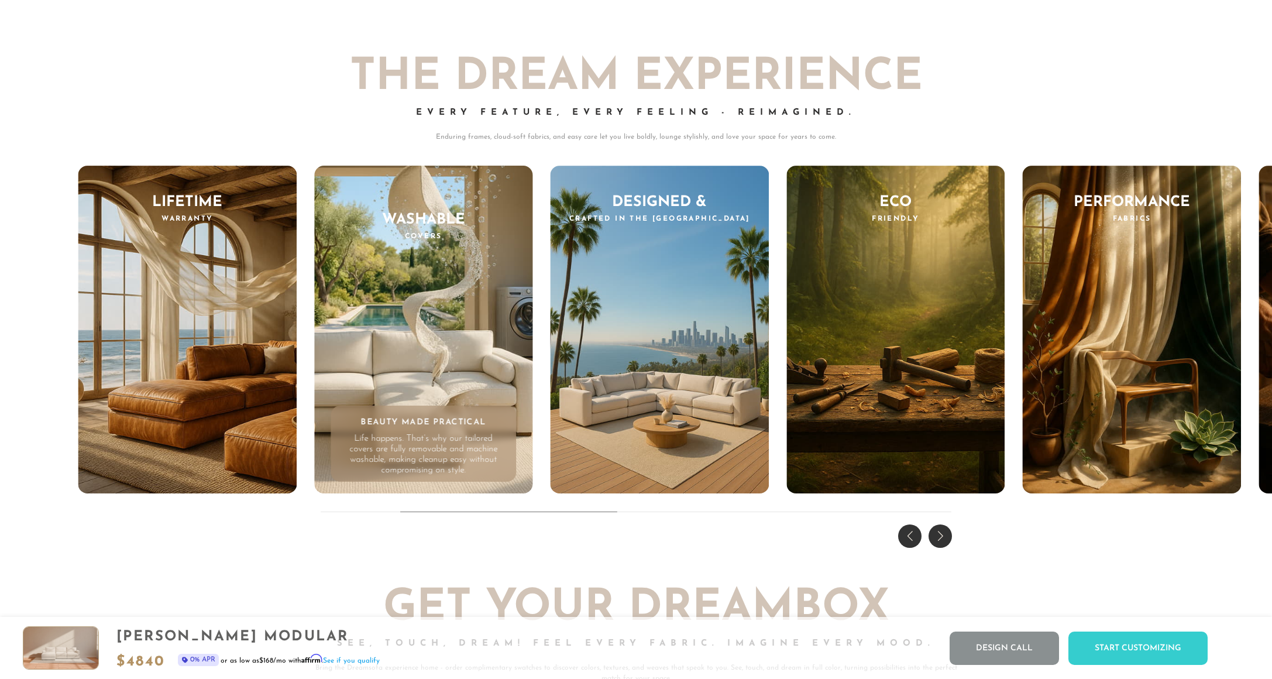
click at [921, 533] on div "Previous slide" at bounding box center [909, 535] width 23 height 23
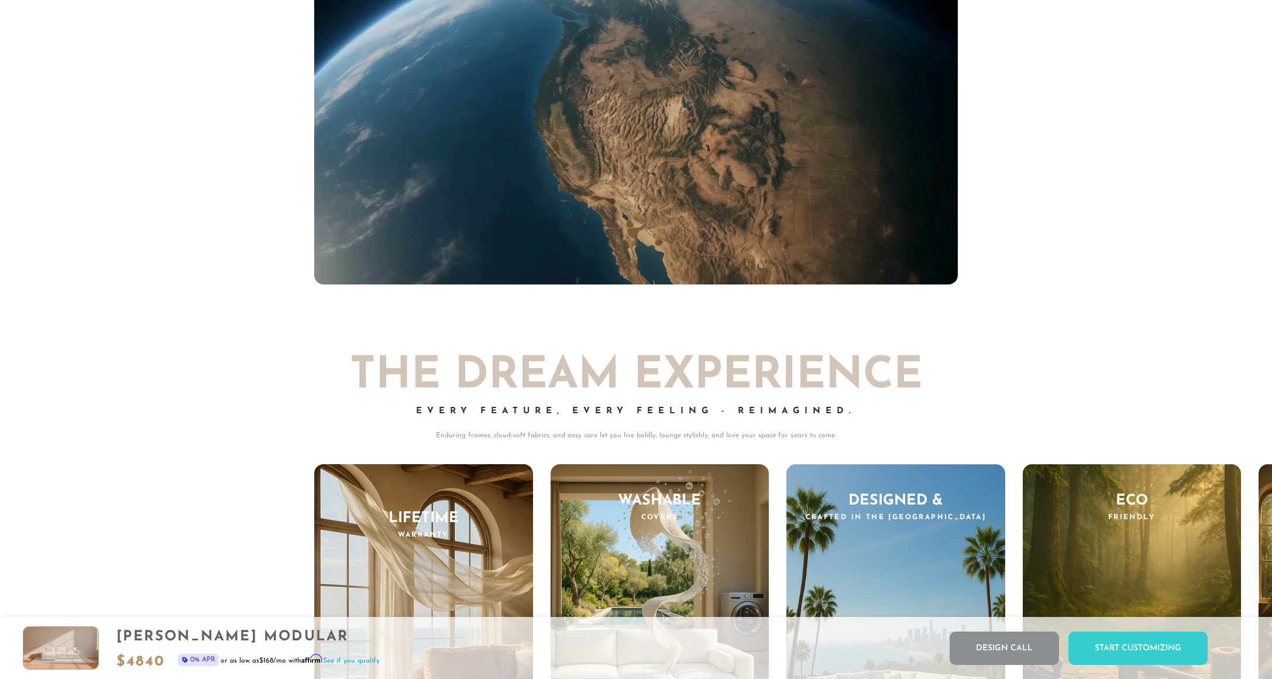
scroll to position [11700, 0]
